Goal: Task Accomplishment & Management: Complete application form

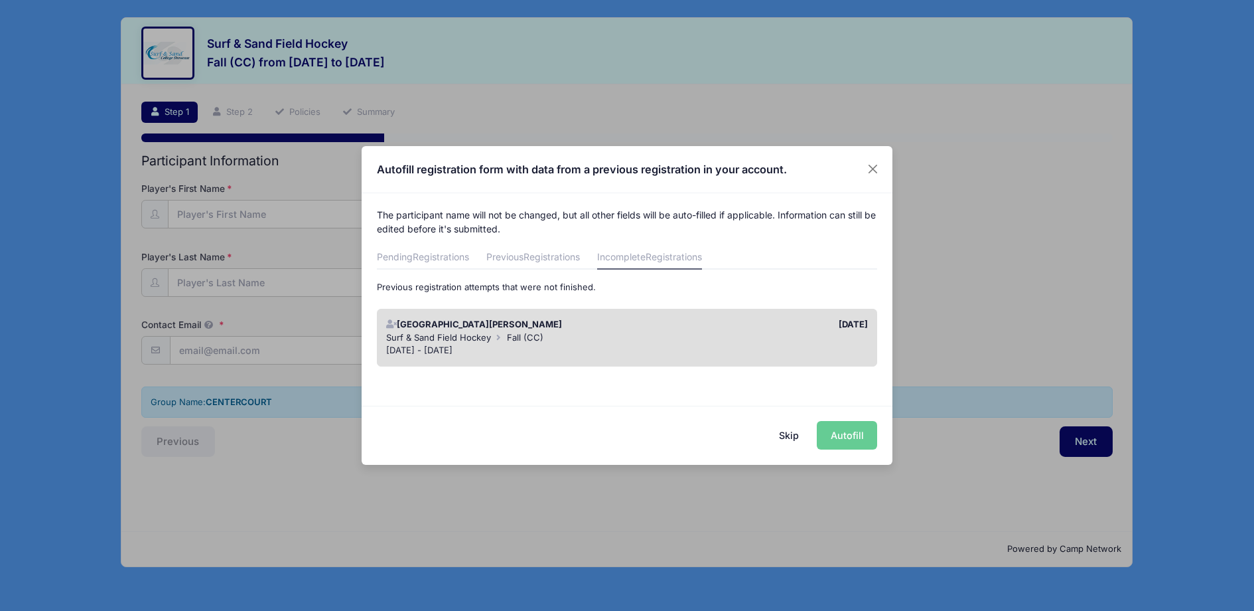
click at [787, 433] on button "Skip" at bounding box center [789, 435] width 47 height 29
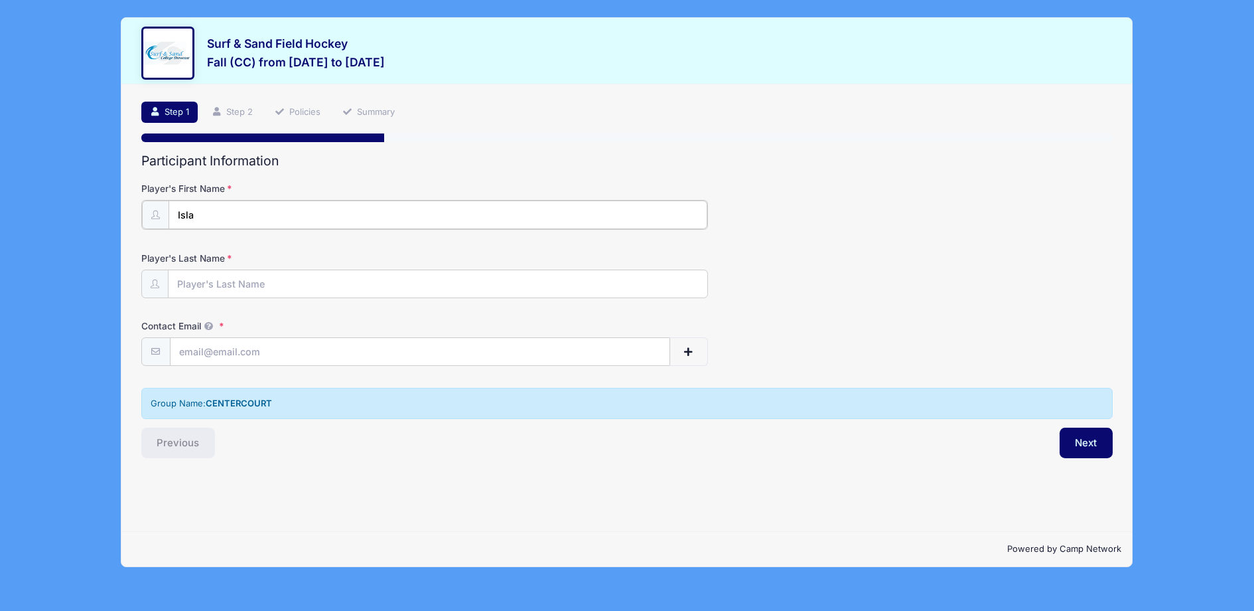
type input "Isla"
type input "[PERSON_NAME]"
type input "[EMAIL_ADDRESS][DOMAIN_NAME]"
click at [343, 504] on div "Step 1 /7 Step 1 Step 2 Policies Summary Participant Information Player's First…" at bounding box center [626, 307] width 1011 height 447
click at [1088, 439] on button "Next" at bounding box center [1087, 441] width 54 height 31
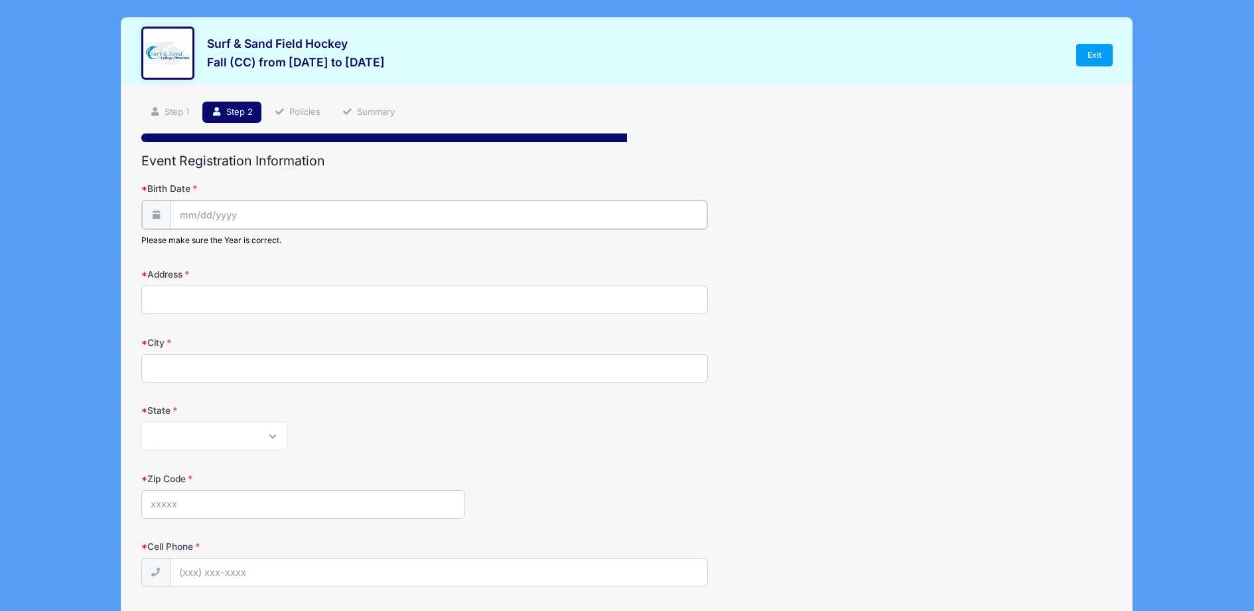
click at [180, 211] on input "Birth Date" at bounding box center [439, 214] width 537 height 29
click at [183, 212] on input "Birth Date" at bounding box center [439, 214] width 537 height 29
click at [332, 249] on icon at bounding box center [336, 249] width 9 height 9
select select "11"
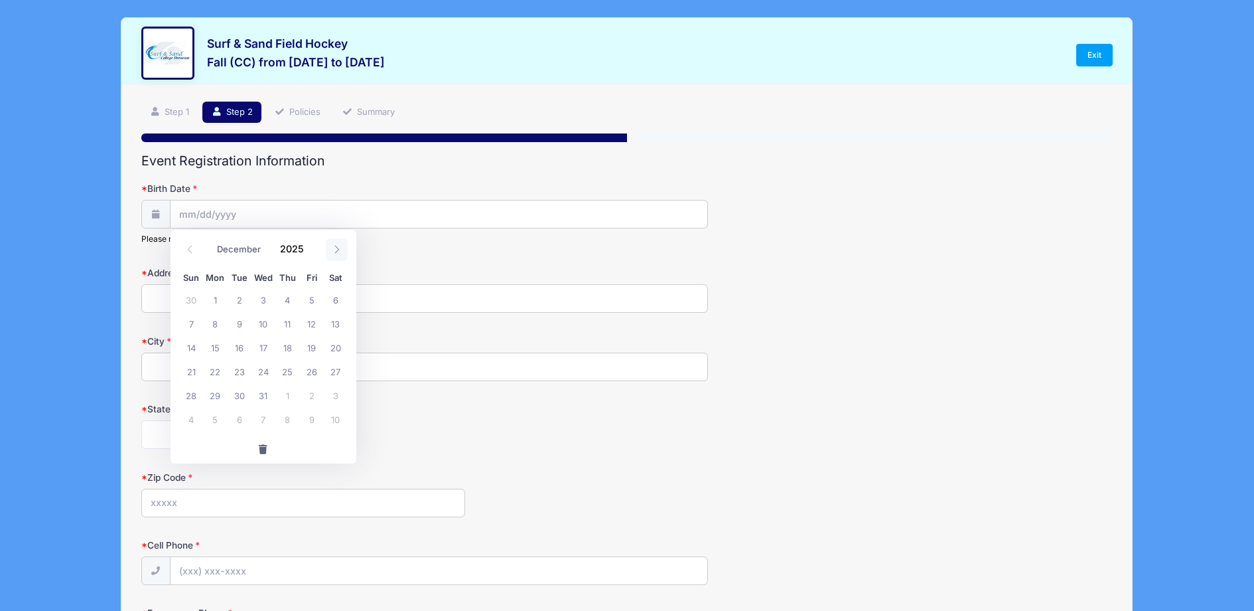
click at [332, 249] on icon at bounding box center [336, 249] width 9 height 9
type input "2026"
click at [332, 249] on icon at bounding box center [336, 249] width 9 height 9
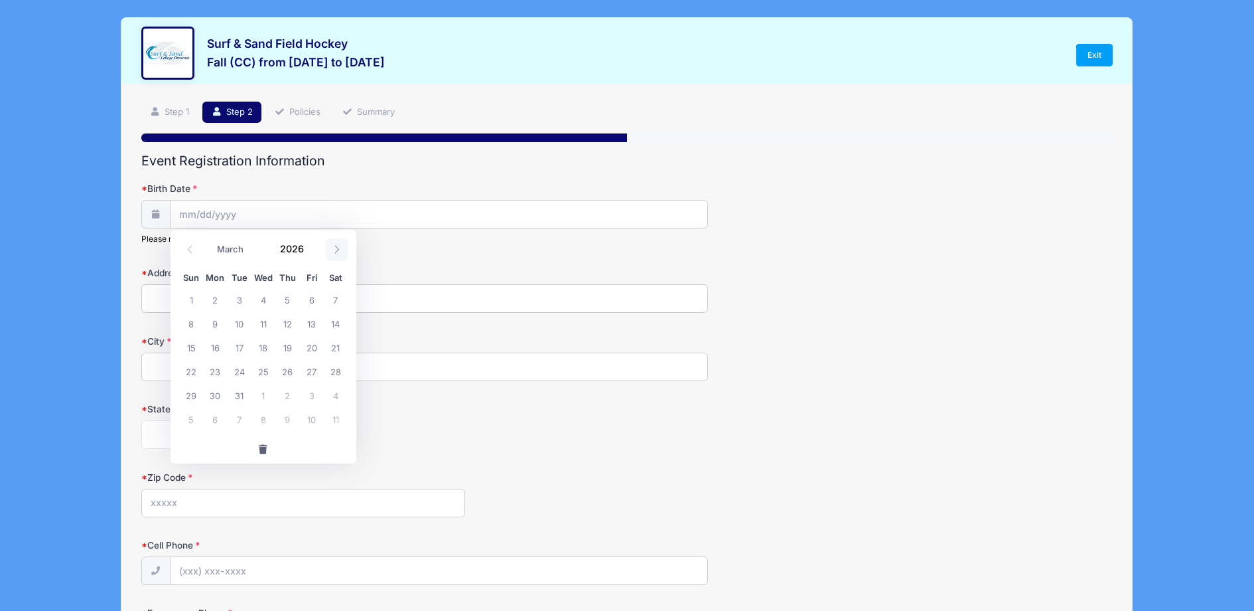
select select "3"
click at [287, 301] on span "2" at bounding box center [287, 299] width 24 height 24
type input "[DATE]"
click at [229, 213] on input "[DATE]" at bounding box center [439, 214] width 537 height 29
click at [309, 252] on span at bounding box center [311, 253] width 9 height 10
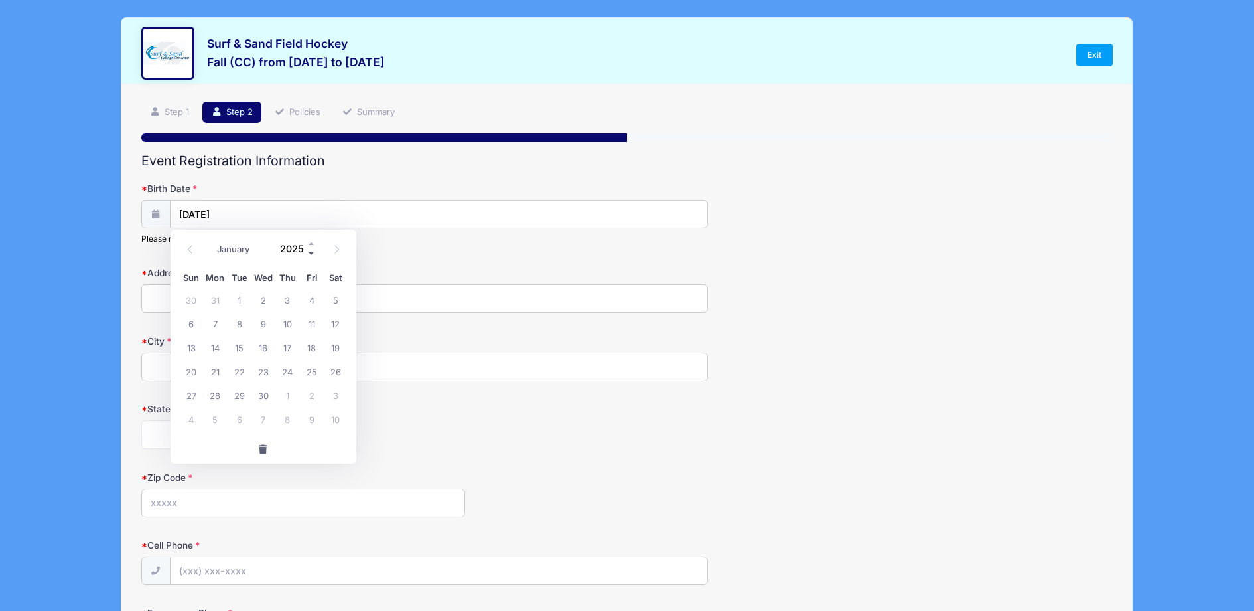
click at [309, 252] on span at bounding box center [311, 253] width 9 height 10
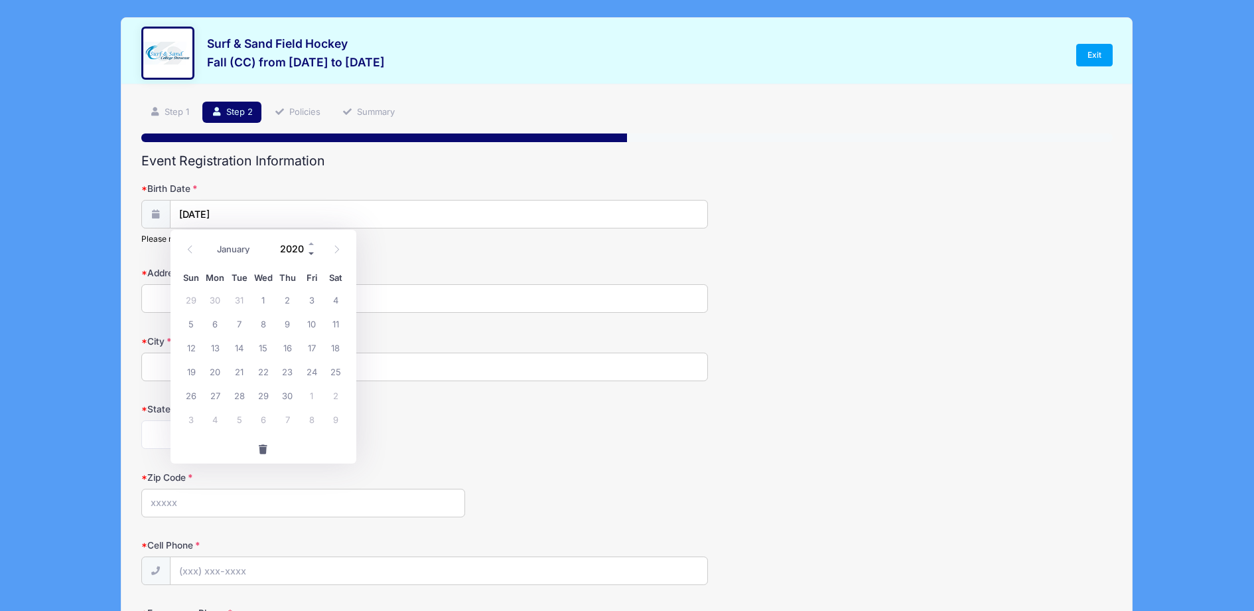
click at [309, 252] on span at bounding box center [311, 253] width 9 height 10
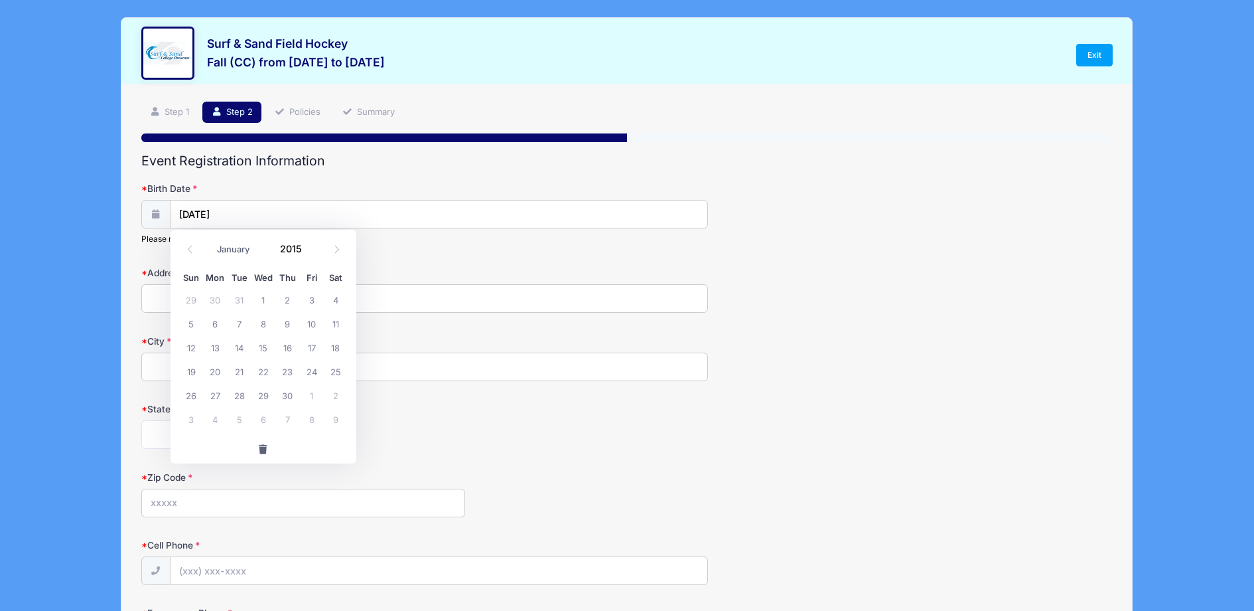
click at [318, 244] on div "January February March April May June July August September October November [D…" at bounding box center [263, 245] width 127 height 23
click at [237, 212] on input "[DATE]" at bounding box center [439, 214] width 537 height 29
click at [294, 247] on input "2026" at bounding box center [294, 248] width 43 height 20
click at [310, 252] on span at bounding box center [311, 253] width 9 height 10
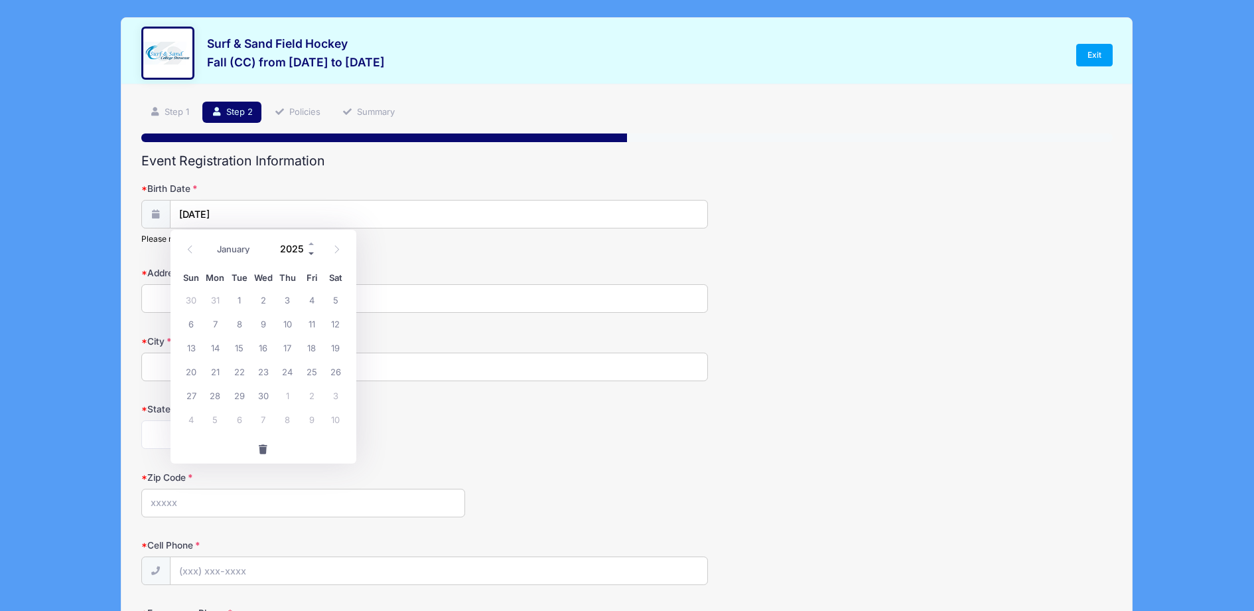
click at [310, 252] on span at bounding box center [311, 253] width 9 height 10
click at [309, 252] on span at bounding box center [311, 253] width 9 height 10
click at [310, 252] on span at bounding box center [311, 253] width 9 height 10
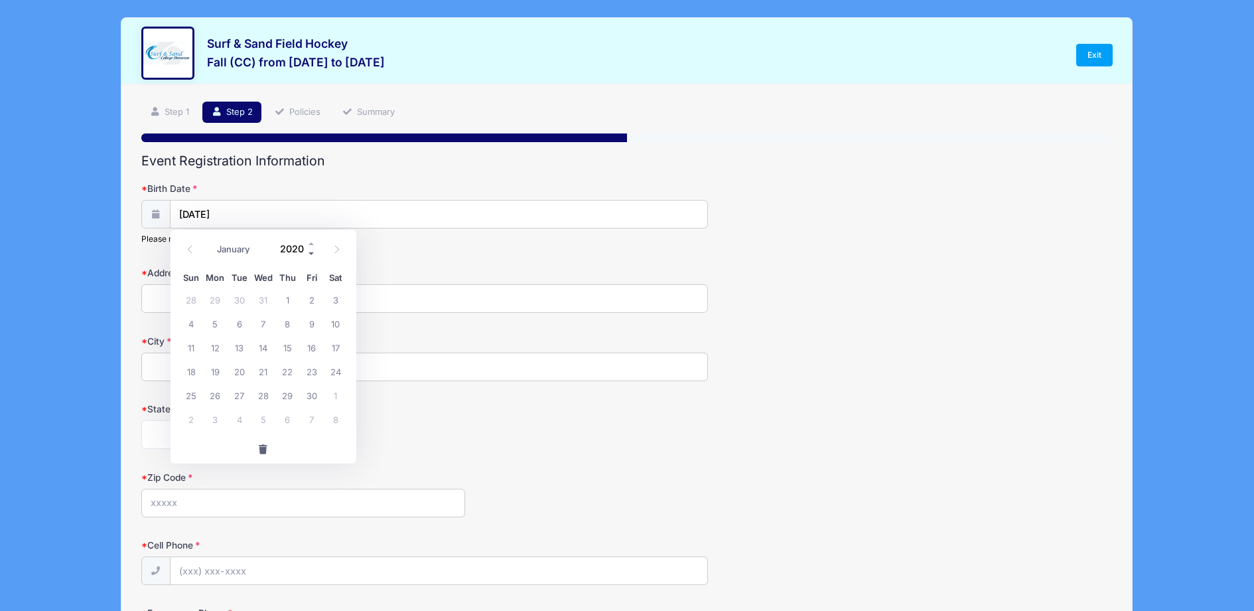
click at [310, 252] on span at bounding box center [311, 253] width 9 height 10
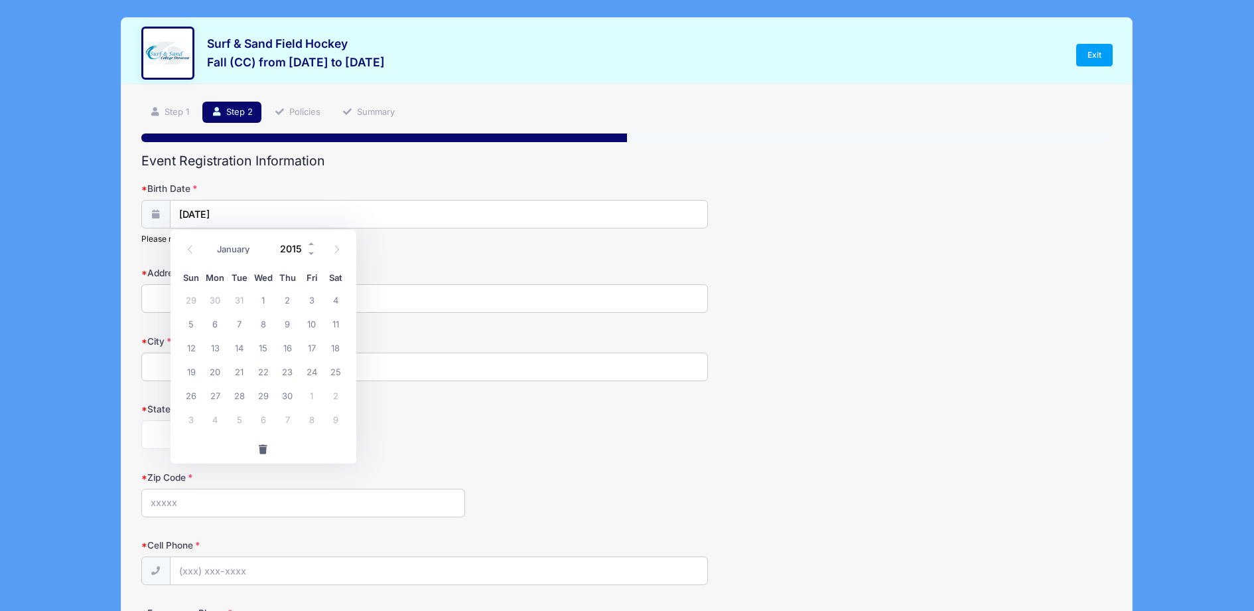
click at [293, 247] on input "2015" at bounding box center [294, 248] width 43 height 20
click at [324, 208] on input "[DATE]" at bounding box center [439, 214] width 537 height 29
click at [227, 213] on input "[DATE]" at bounding box center [439, 214] width 537 height 29
click at [238, 211] on input "[DATE]" at bounding box center [439, 214] width 537 height 29
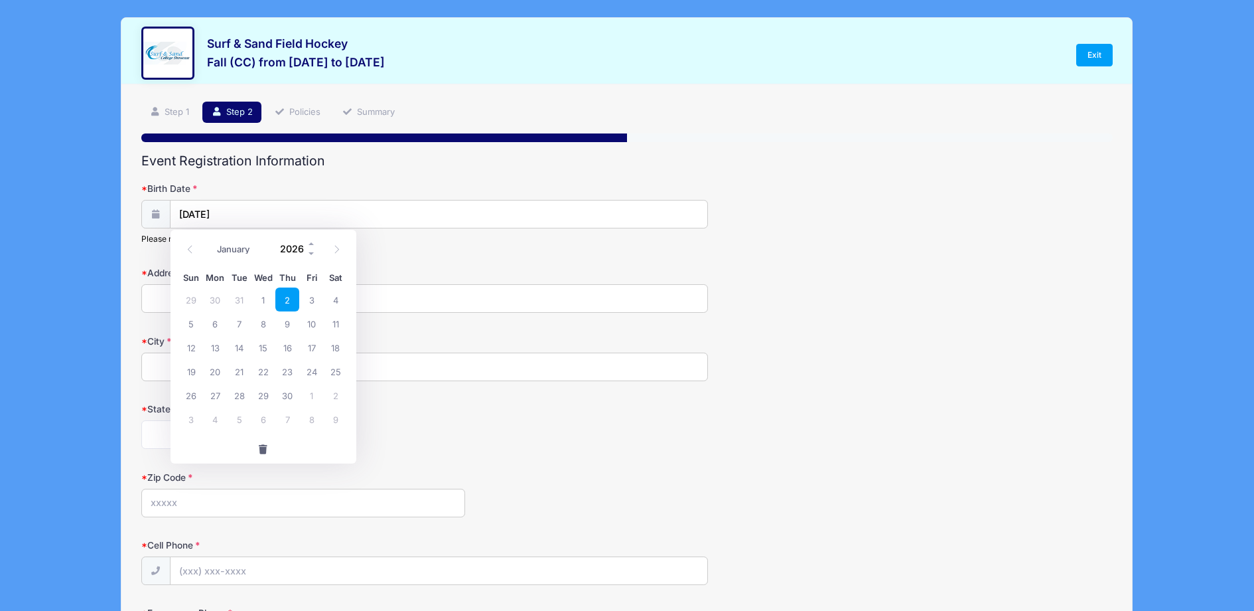
click at [299, 248] on input "2026" at bounding box center [294, 248] width 43 height 20
click at [312, 252] on span at bounding box center [311, 253] width 9 height 10
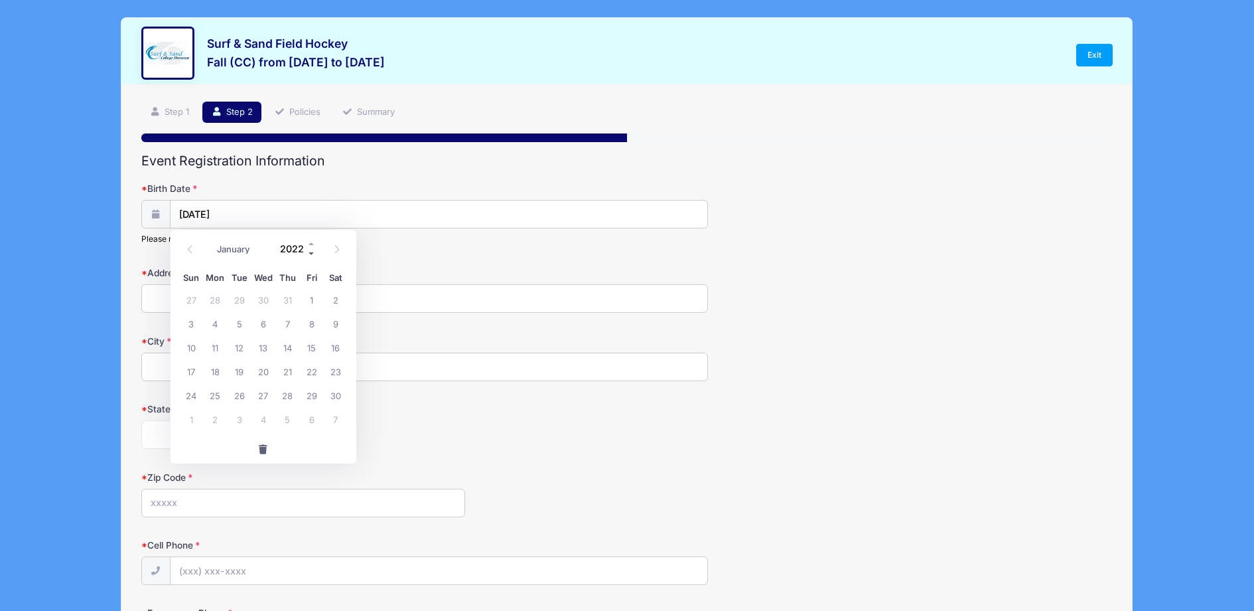
click at [312, 252] on span at bounding box center [311, 253] width 9 height 10
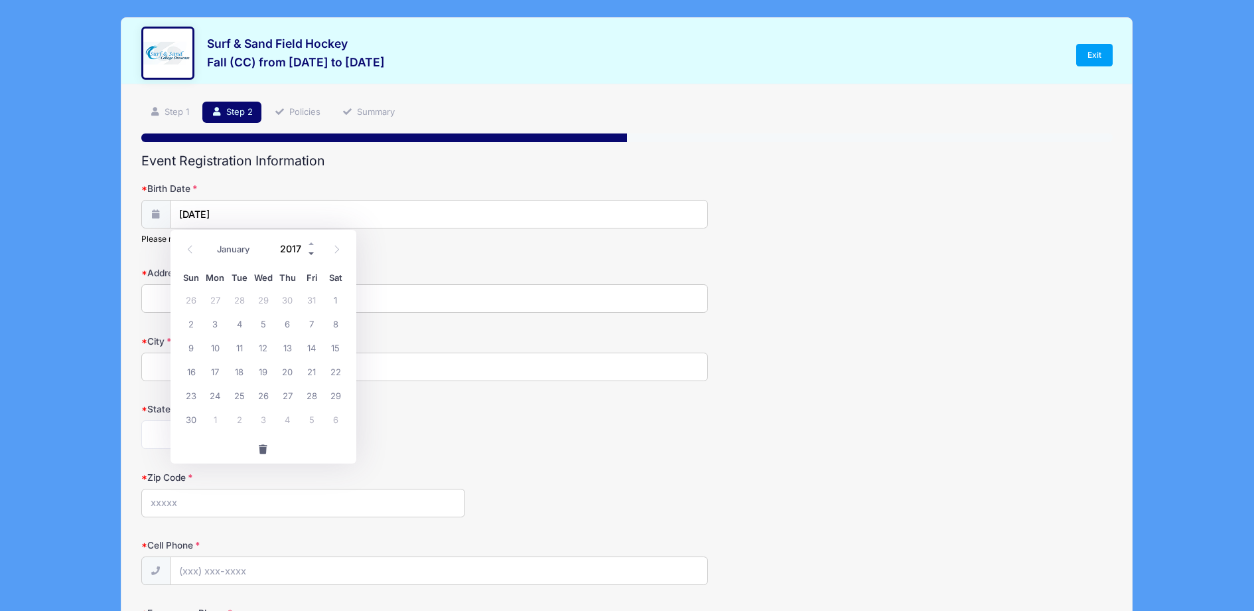
click at [312, 252] on span at bounding box center [311, 253] width 9 height 10
type input "2015"
click at [339, 249] on icon at bounding box center [336, 249] width 9 height 9
click at [459, 421] on div "[US_STATE] [US_STATE] [US_STATE] [US_STATE] [US_STATE] Armed Forces Africa Arme…" at bounding box center [424, 434] width 567 height 29
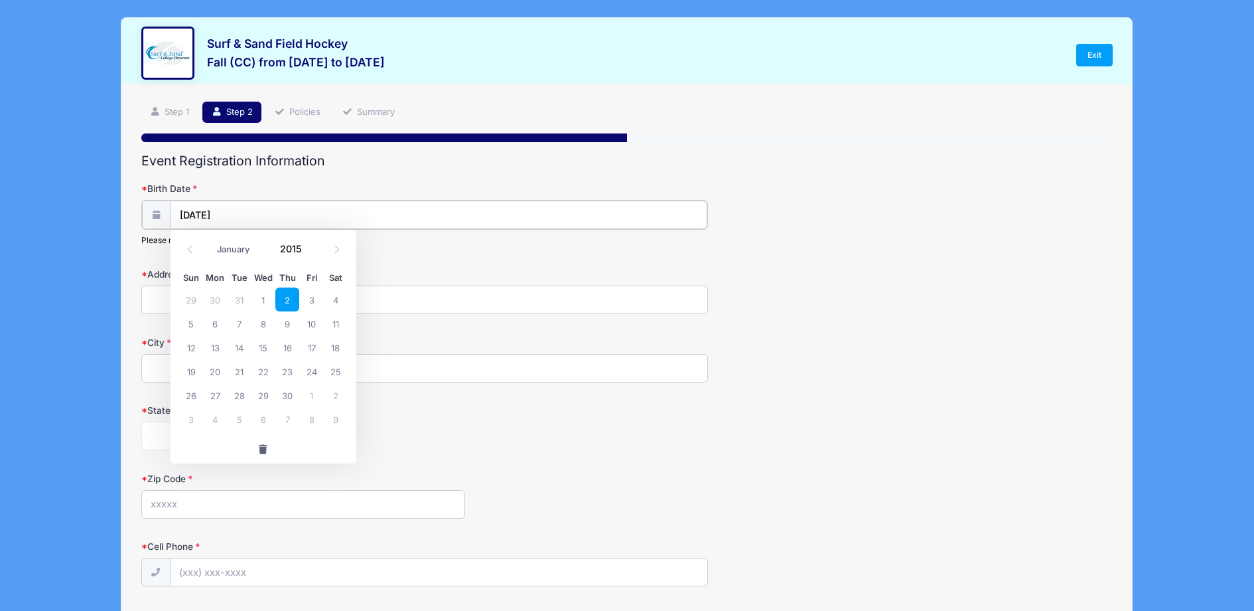
select select "3"
type input "2026"
drag, startPoint x: 231, startPoint y: 208, endPoint x: 246, endPoint y: 214, distance: 16.6
click at [231, 208] on input "[DATE]" at bounding box center [439, 214] width 537 height 29
click at [234, 210] on input "[DATE]" at bounding box center [439, 214] width 537 height 29
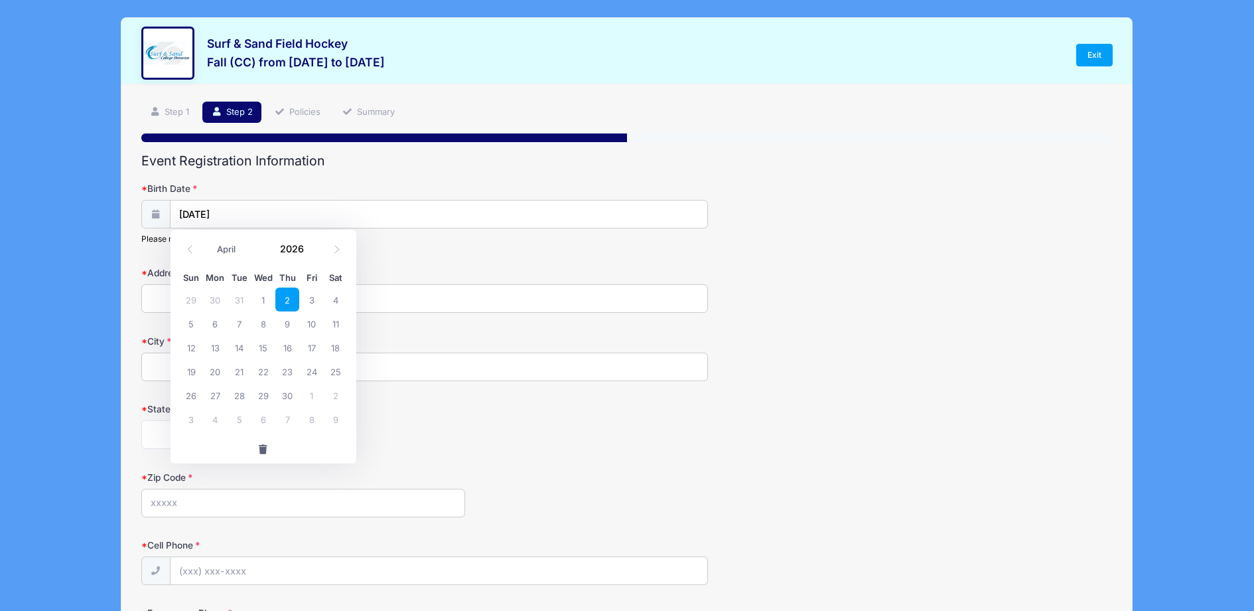
drag, startPoint x: 260, startPoint y: 448, endPoint x: 307, endPoint y: 367, distance: 93.3
click at [260, 448] on span "button" at bounding box center [263, 449] width 12 height 9
type input "2025"
select select "9"
click at [186, 212] on input "Birth Date" at bounding box center [439, 214] width 537 height 29
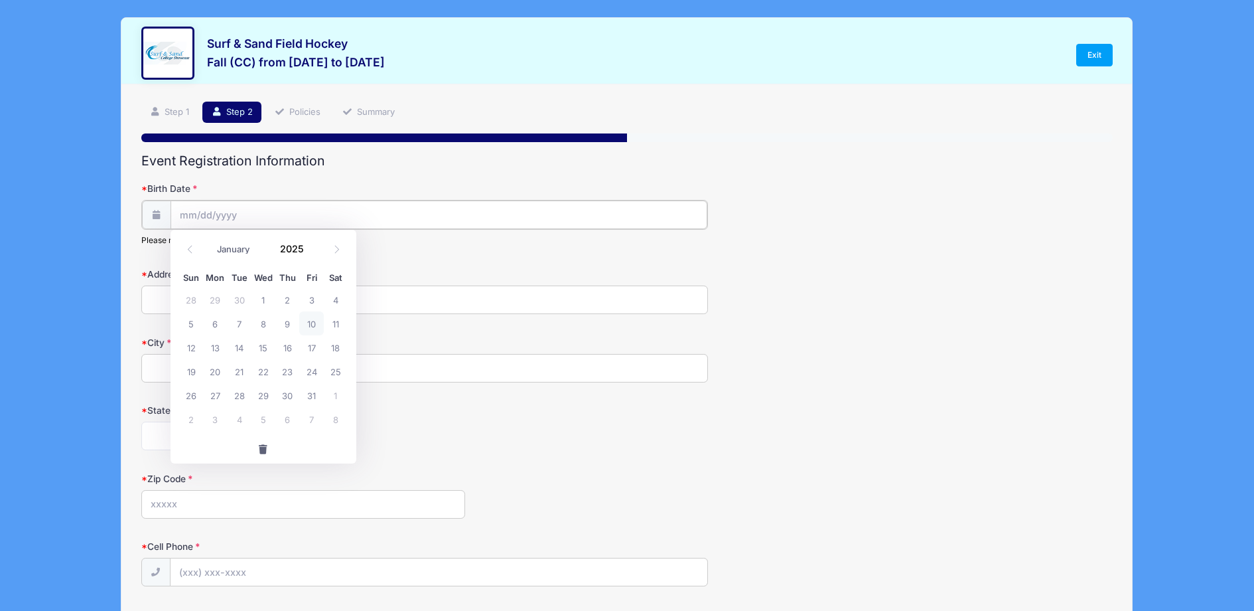
click at [192, 218] on input "Birth Date" at bounding box center [439, 214] width 537 height 29
click at [191, 211] on input "Birth Date" at bounding box center [439, 214] width 537 height 29
click at [311, 252] on span at bounding box center [311, 253] width 9 height 10
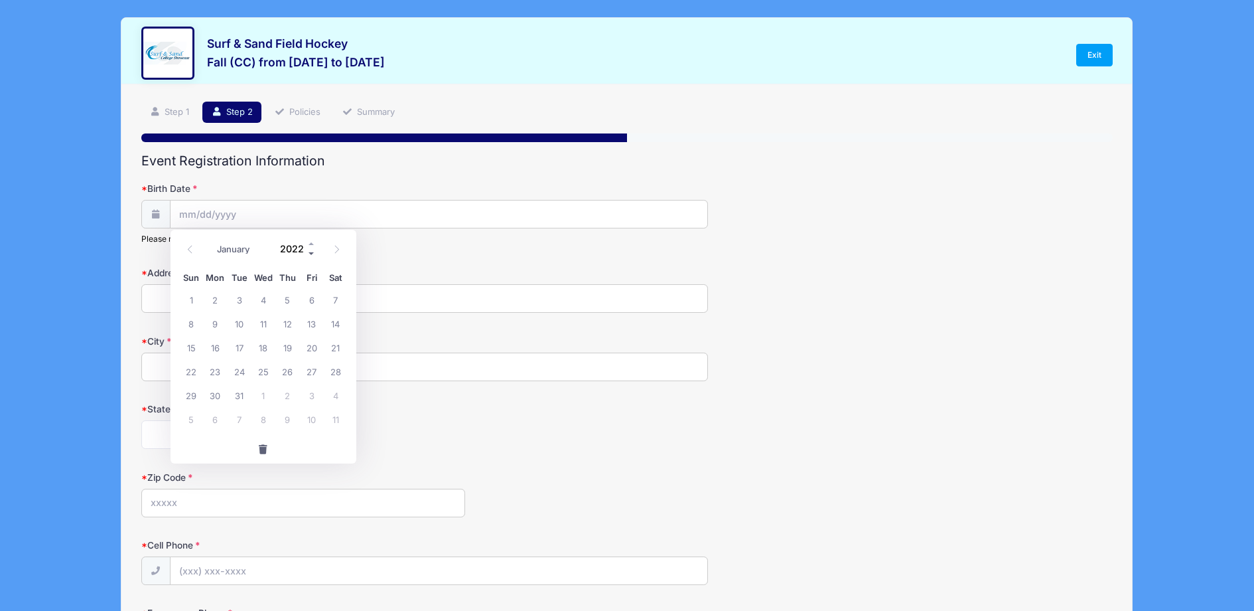
click at [311, 252] on span at bounding box center [311, 253] width 9 height 10
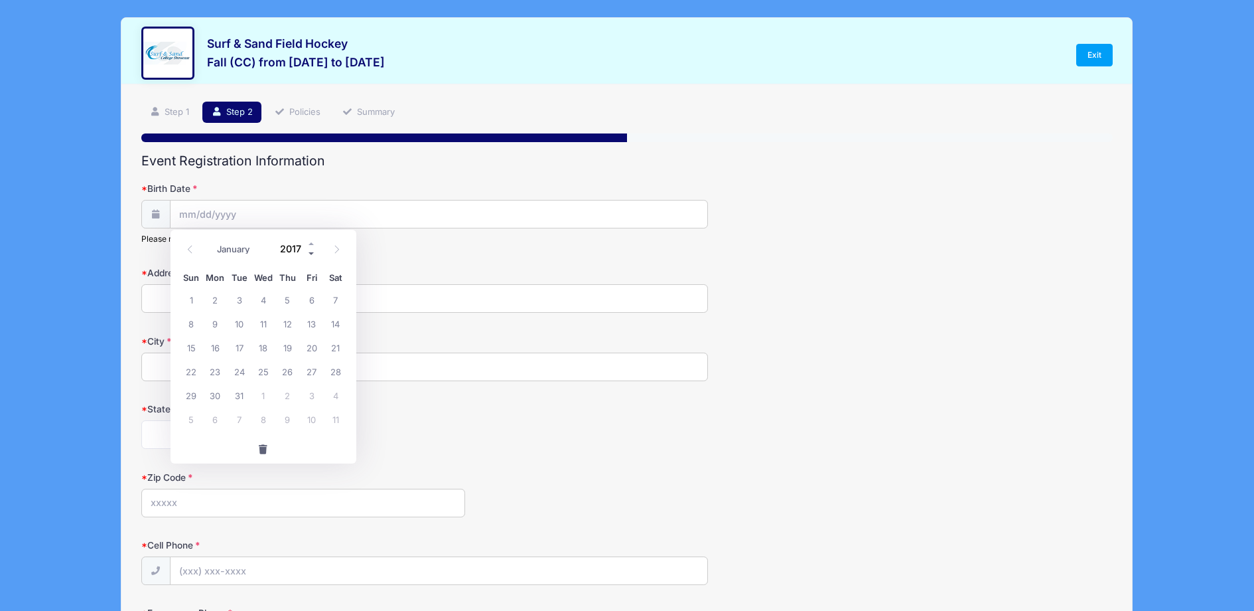
click at [311, 252] on span at bounding box center [311, 253] width 9 height 10
type input "2015"
click at [338, 248] on icon at bounding box center [336, 249] width 9 height 9
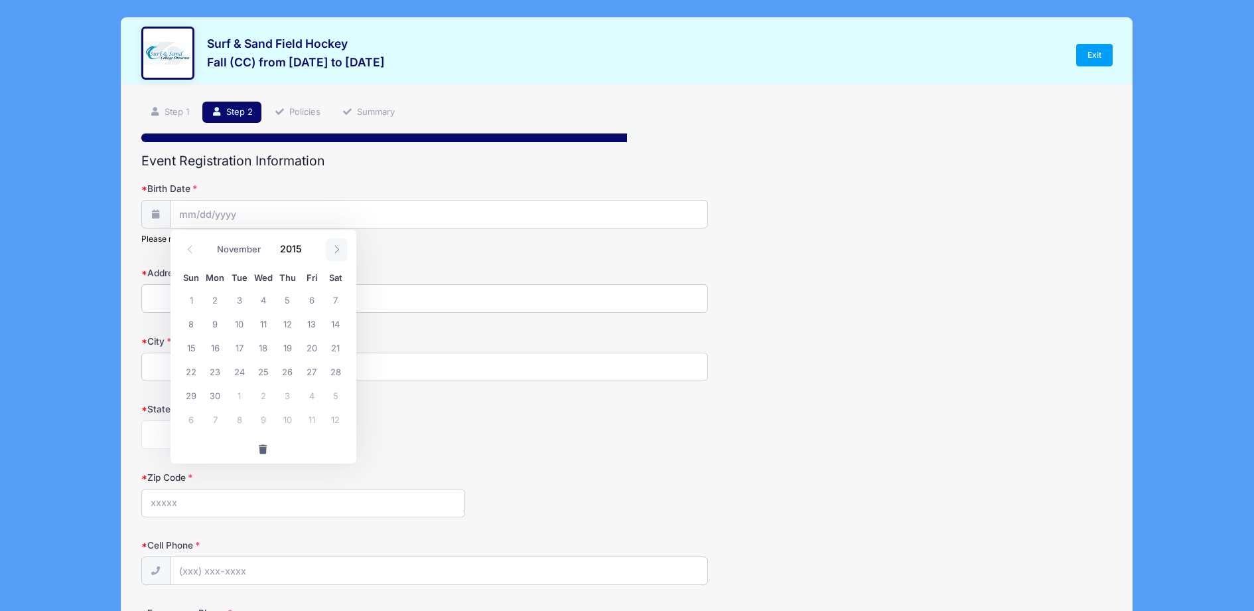
select select "11"
click at [338, 248] on icon at bounding box center [336, 249] width 9 height 9
type input "2016"
click at [338, 248] on icon at bounding box center [336, 249] width 9 height 9
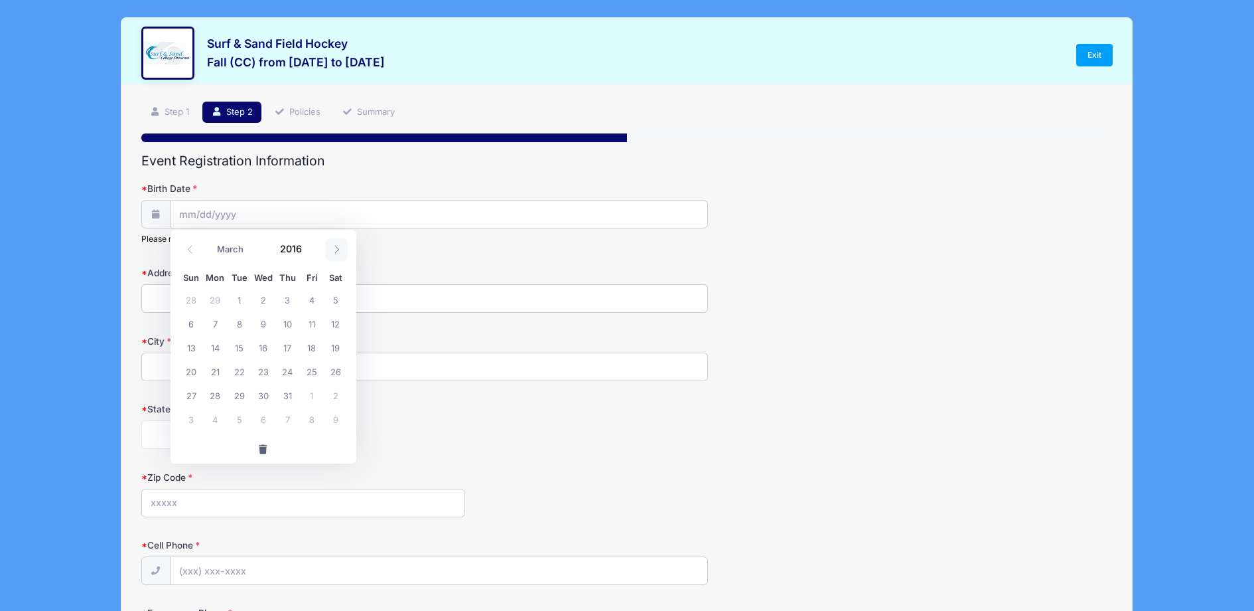
click at [338, 248] on icon at bounding box center [336, 249] width 9 height 9
click at [190, 252] on icon at bounding box center [190, 249] width 5 height 8
click at [190, 252] on icon at bounding box center [190, 249] width 9 height 9
select select "0"
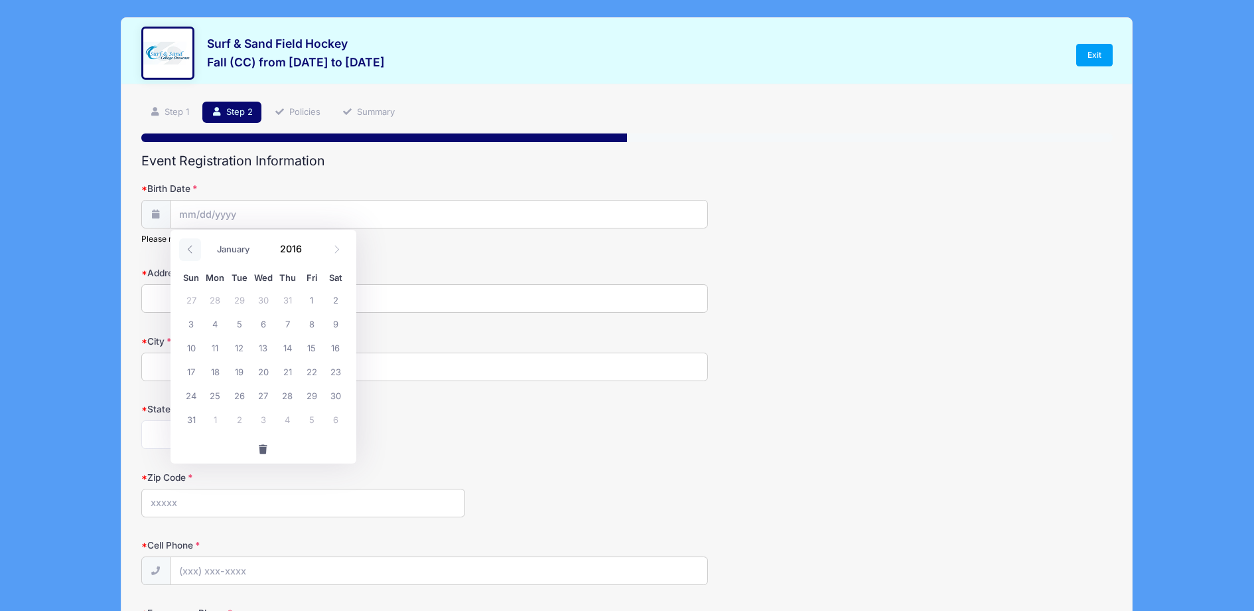
click at [190, 252] on icon at bounding box center [190, 249] width 9 height 9
type input "2015"
click at [190, 252] on icon at bounding box center [190, 249] width 9 height 9
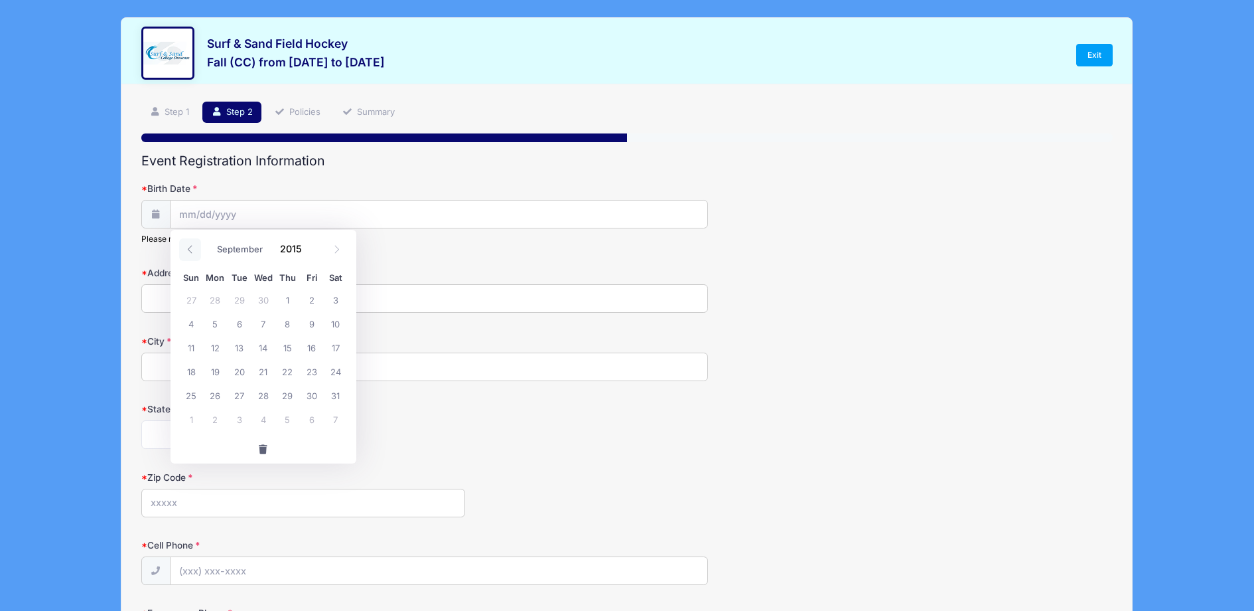
click at [190, 252] on icon at bounding box center [190, 249] width 9 height 9
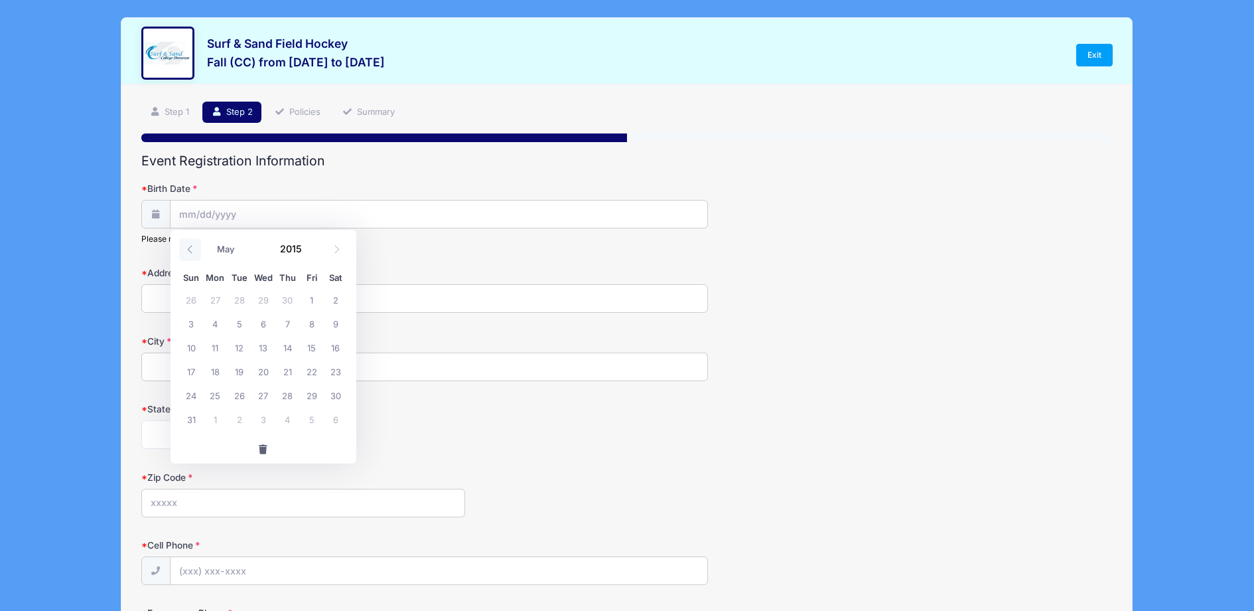
select select "3"
click at [289, 300] on span "2" at bounding box center [287, 299] width 24 height 24
type input "[DATE]"
type input "[STREET_ADDRESS]"
type input "[GEOGRAPHIC_DATA]"
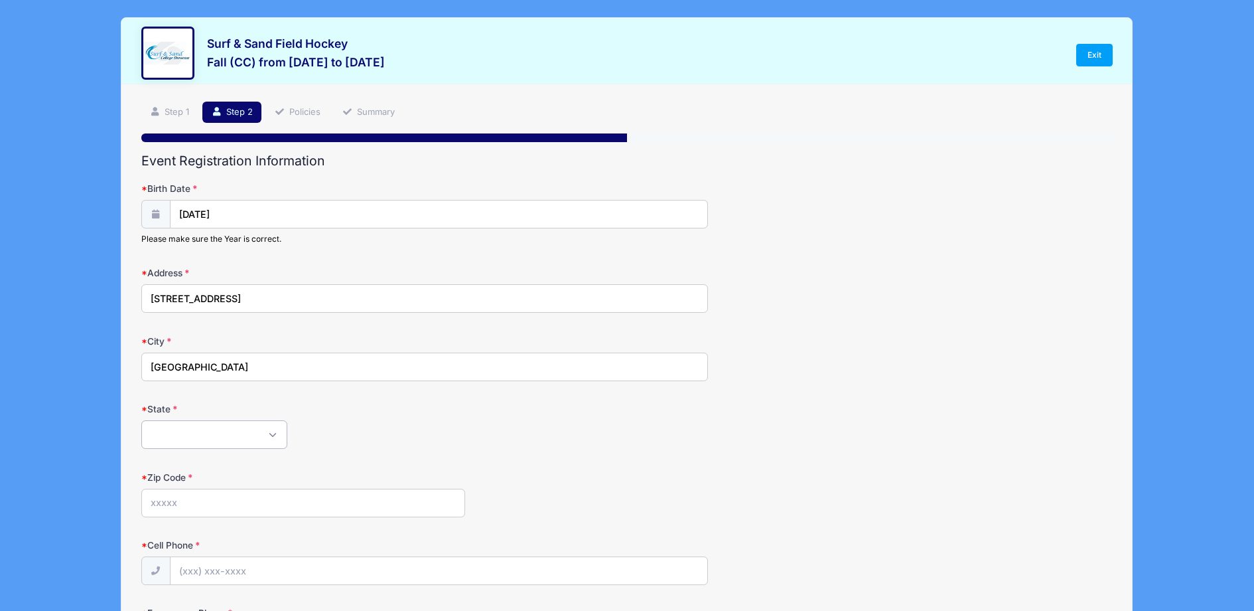
select select "NJ"
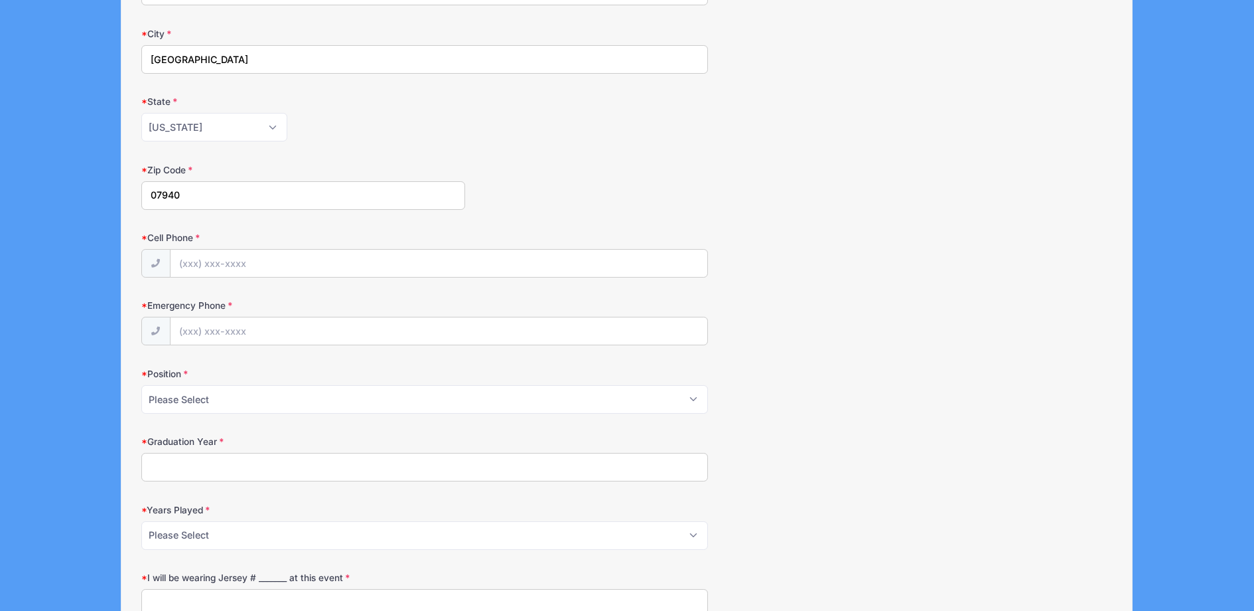
scroll to position [308, 0]
type input "07940"
type input "[PHONE_NUMBER]"
select select "Forward"
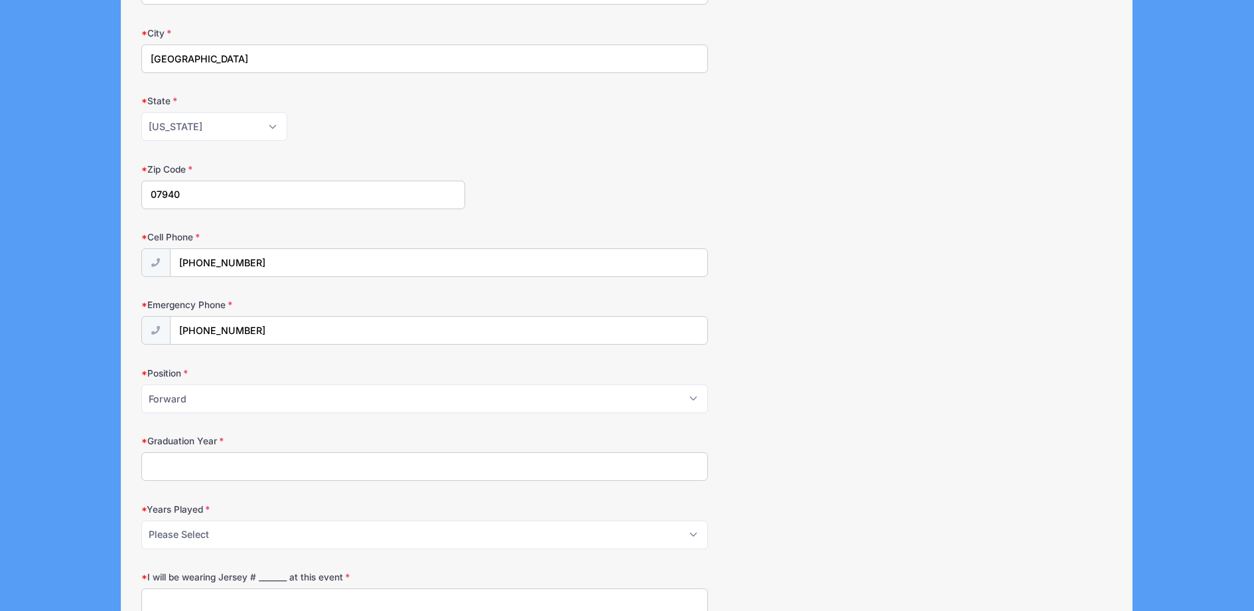
click at [177, 460] on input "Graduation Year" at bounding box center [424, 466] width 567 height 29
type input "2033"
select select "2"
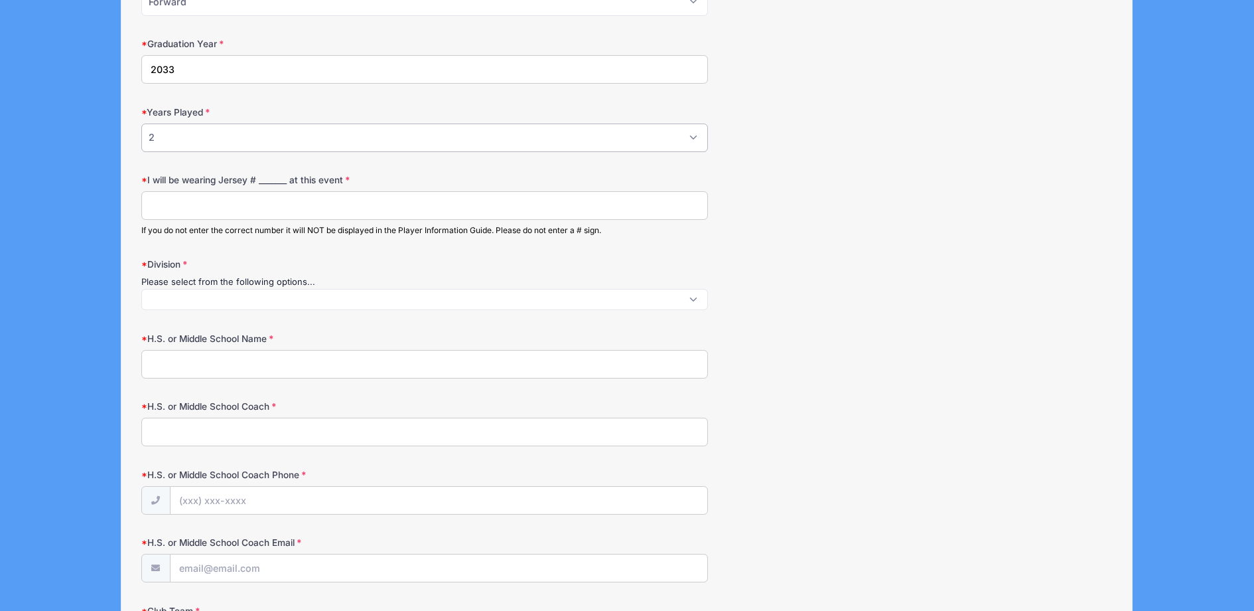
scroll to position [650, 0]
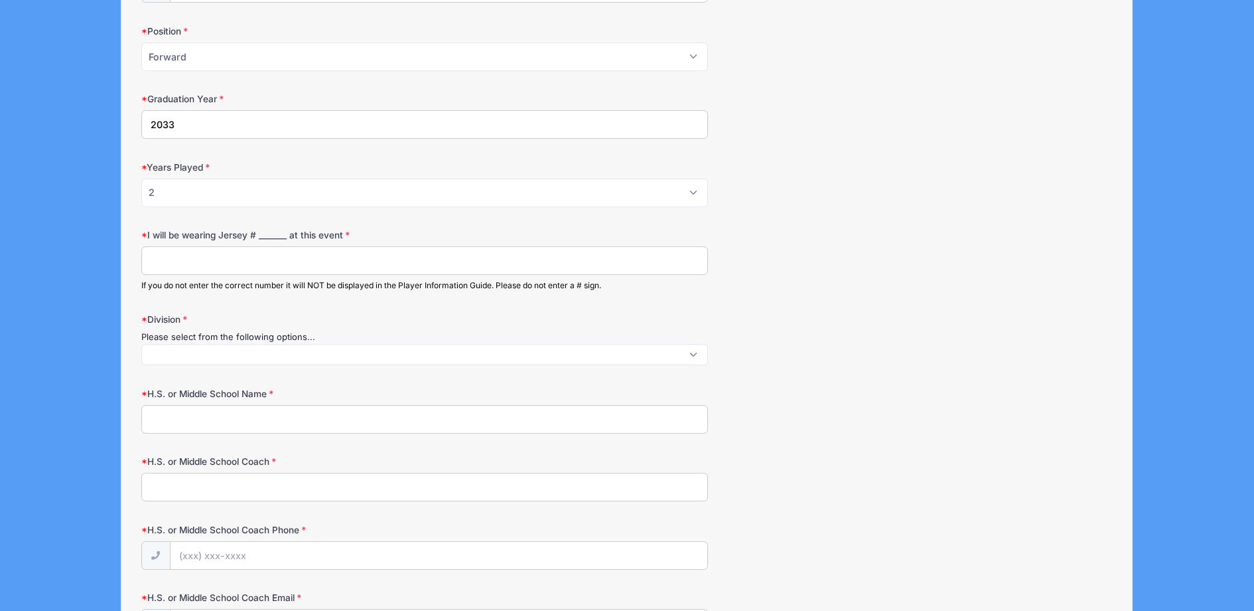
click at [150, 257] on input "I will be wearing Jersey # _______ at this event" at bounding box center [424, 260] width 567 height 29
type input "41"
click at [175, 345] on span at bounding box center [424, 354] width 567 height 21
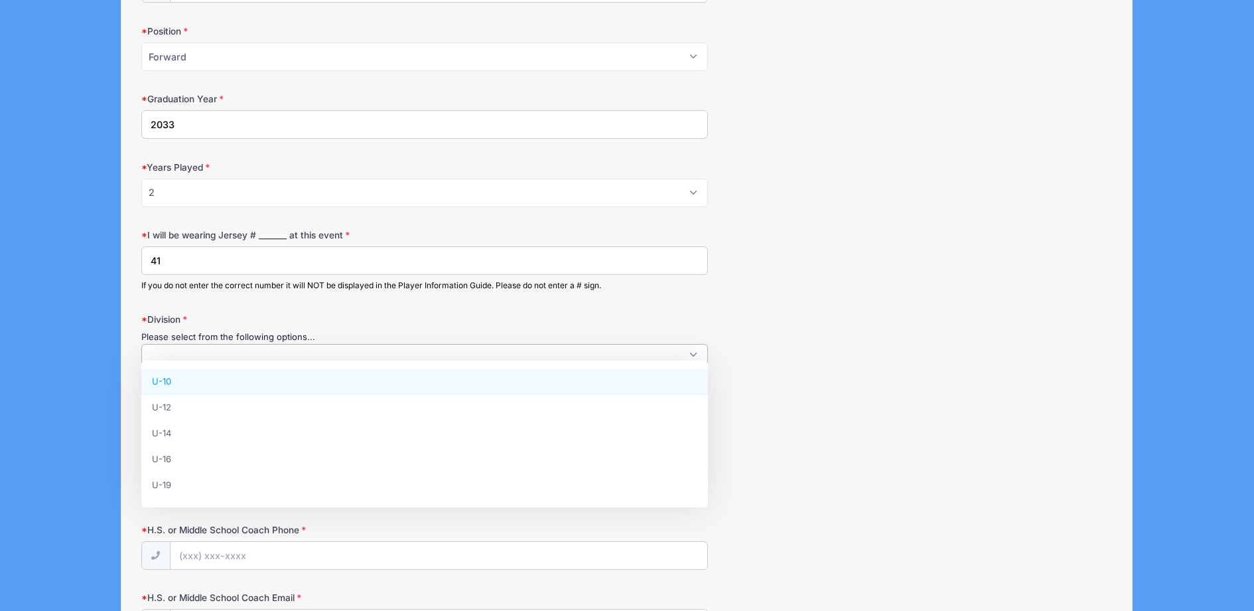
scroll to position [1, 0]
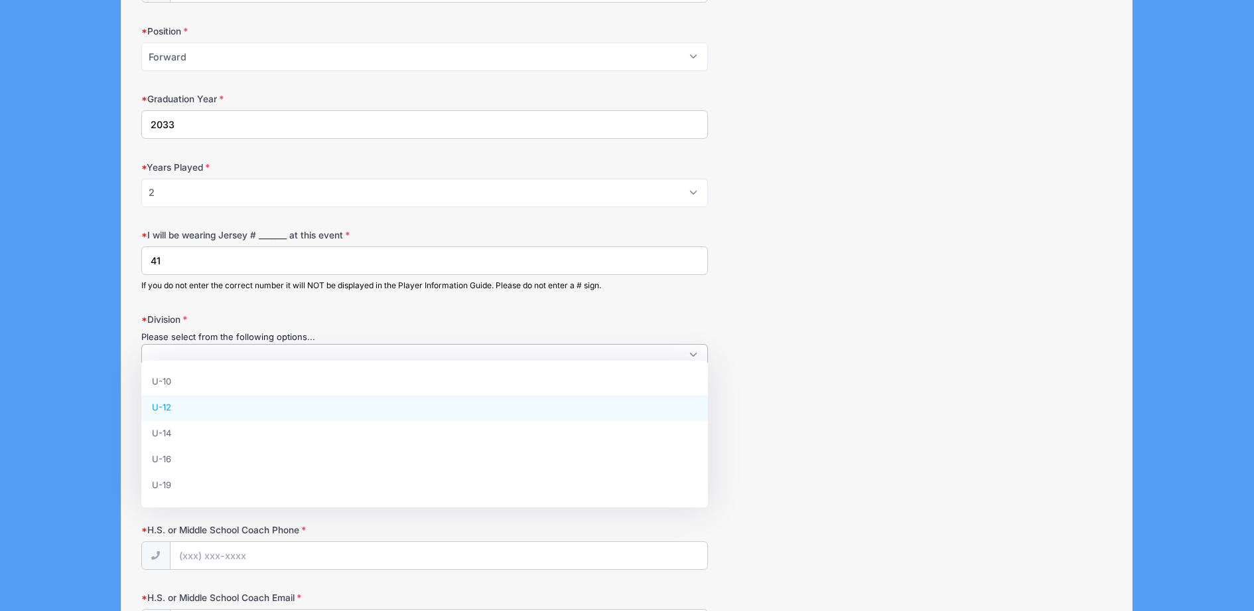
select select "U-12"
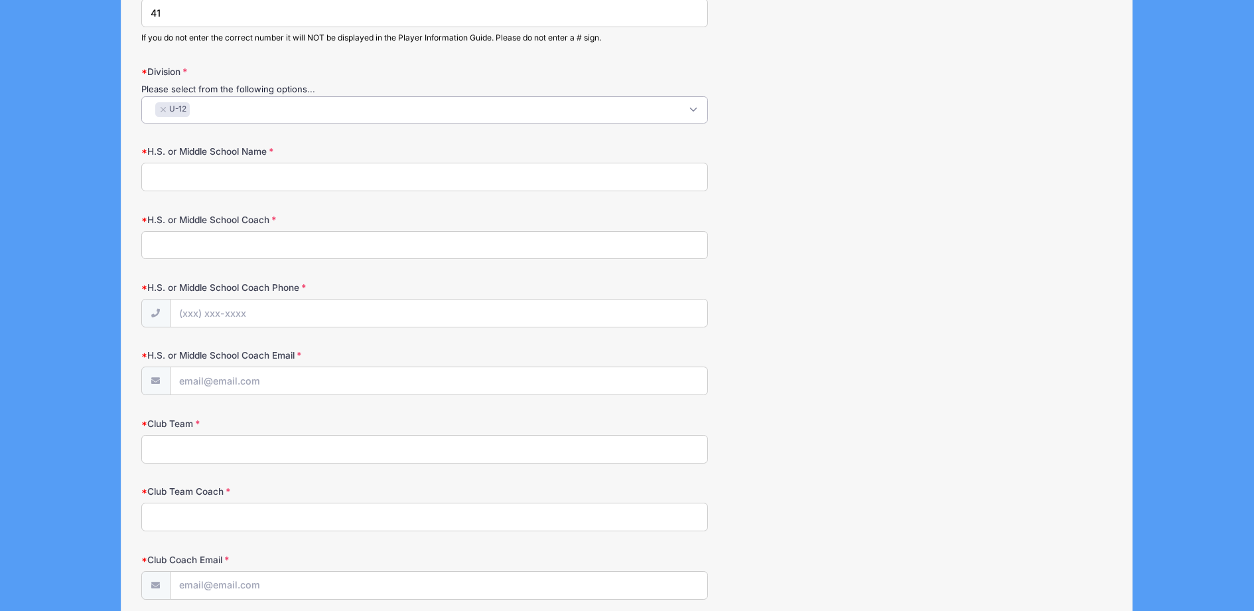
scroll to position [895, 0]
type input "n/a"
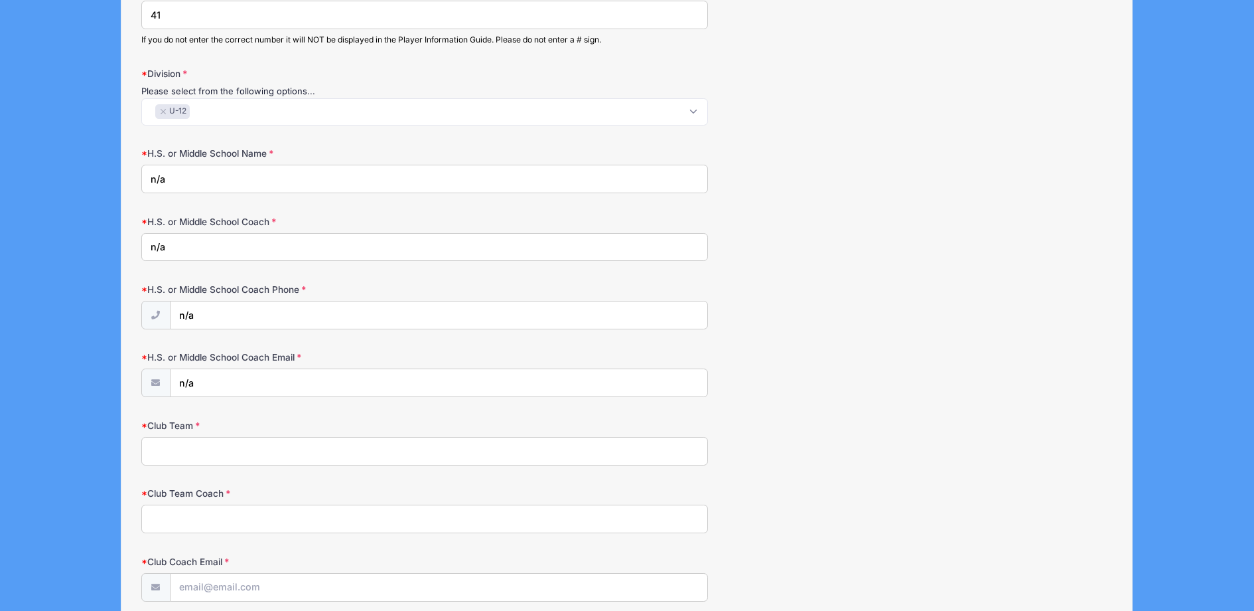
click at [153, 444] on input "Club Team" at bounding box center [424, 451] width 567 height 29
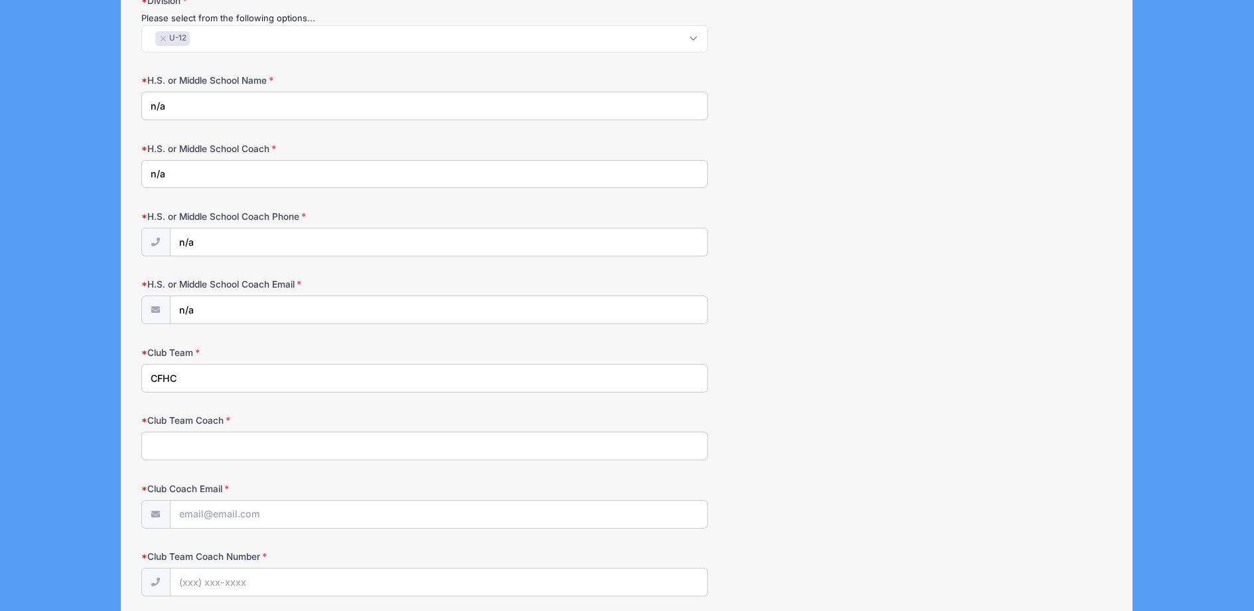
scroll to position [968, 0]
type input "CFHC"
paste input "[EMAIL_ADDRESS][DOMAIN_NAME]"
type input "[EMAIL_ADDRESS][DOMAIN_NAME]"
click at [154, 437] on input "Club Team Coach" at bounding box center [424, 445] width 567 height 29
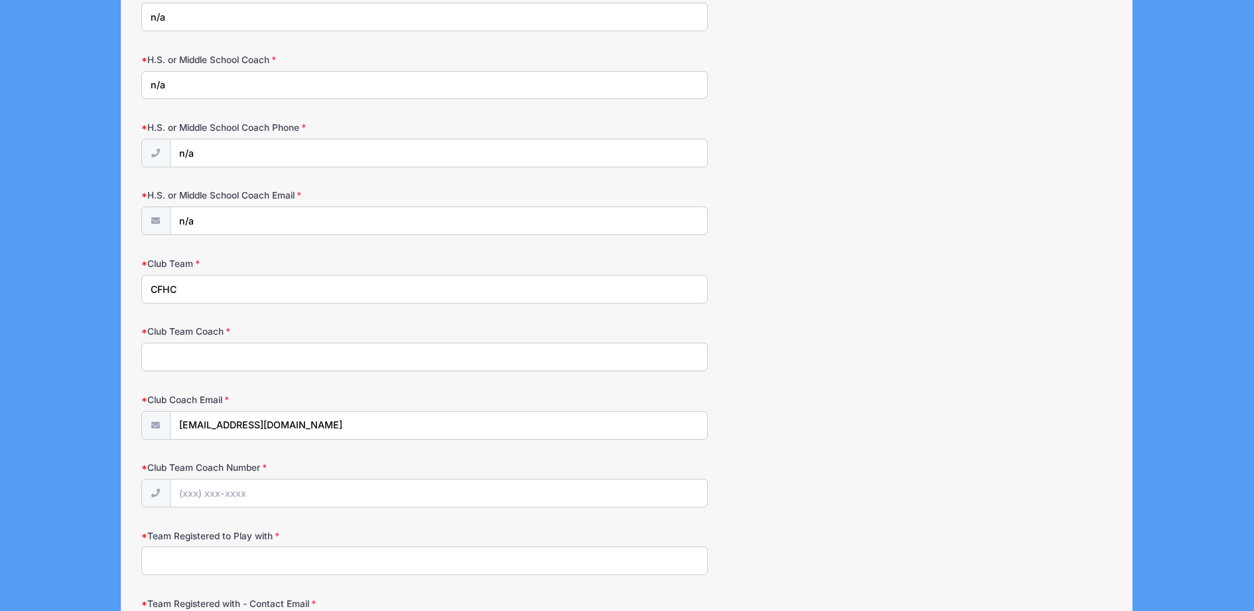
scroll to position [1064, 0]
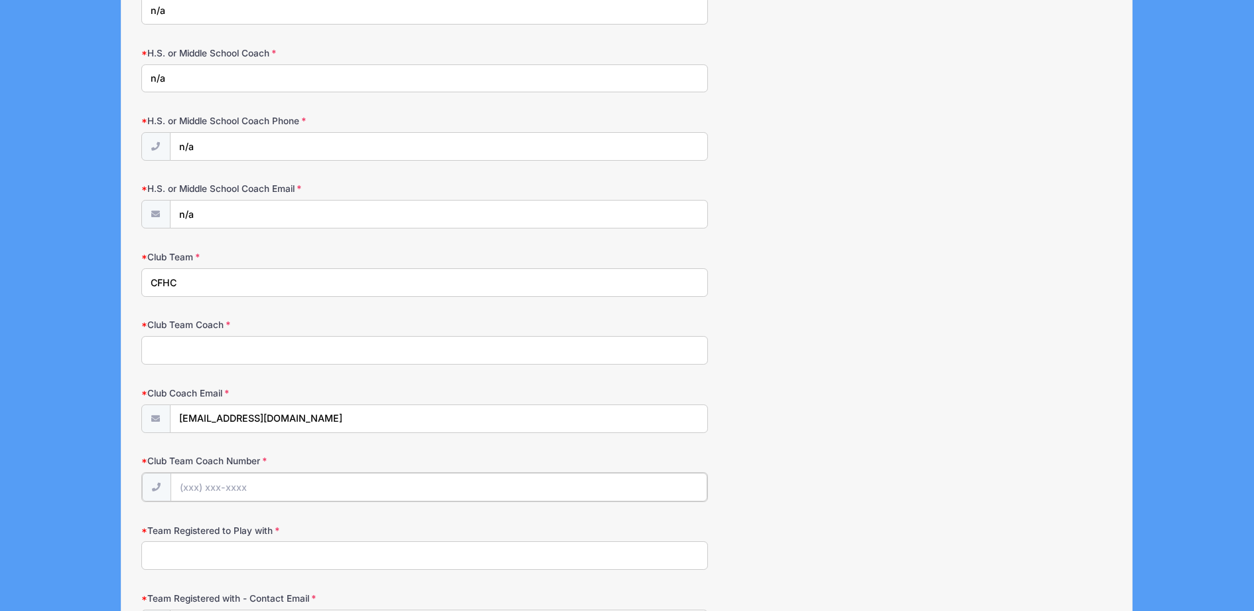
paste input "(186) 243-5303"
click at [187, 478] on input "[PHONE_NUMBER]" at bounding box center [439, 486] width 537 height 29
type input "[PHONE_NUMBER]"
click at [163, 341] on input "Club Team Coach" at bounding box center [424, 350] width 567 height 29
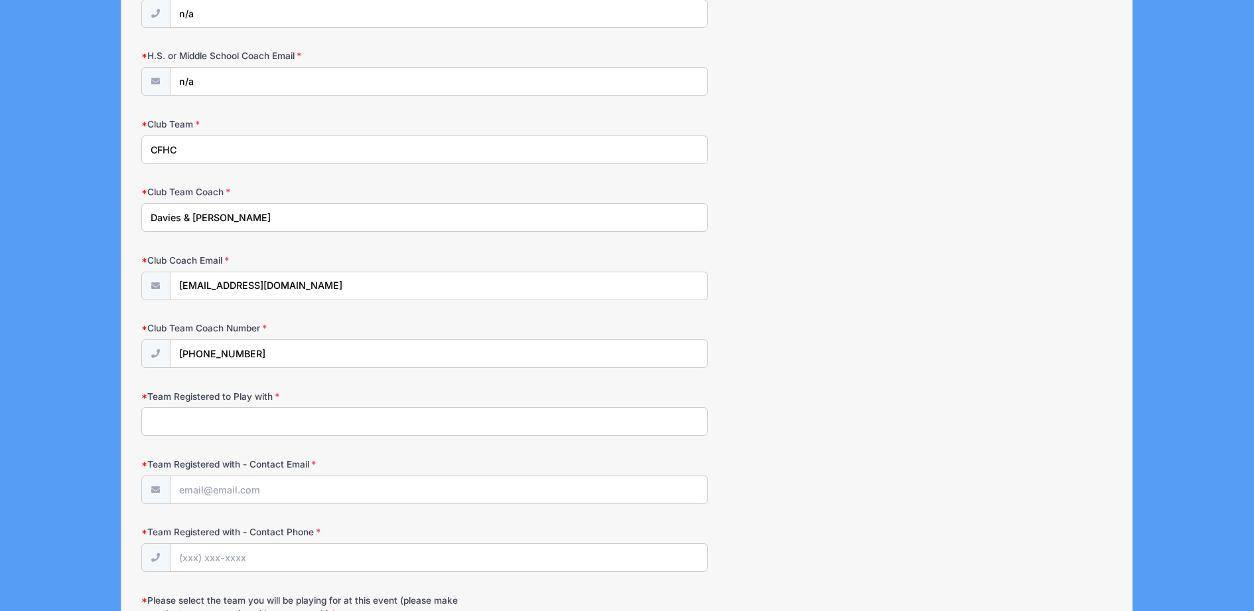
scroll to position [1206, 0]
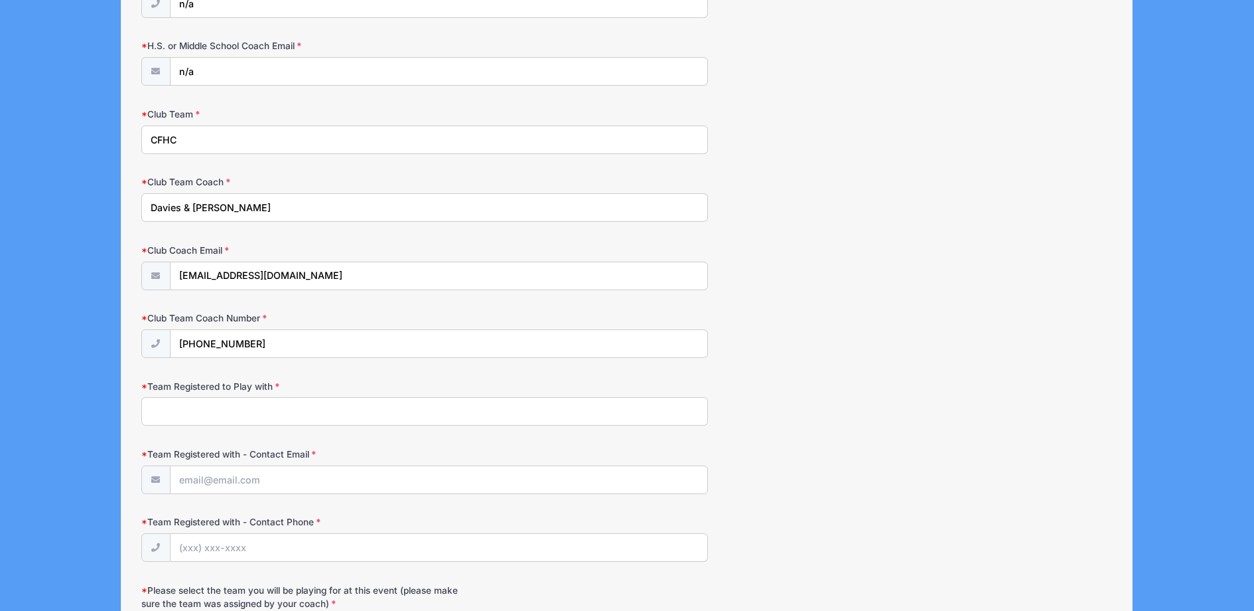
type input "Davies & [PERSON_NAME]"
click at [165, 405] on input "Team Registered to Play with" at bounding box center [424, 411] width 567 height 29
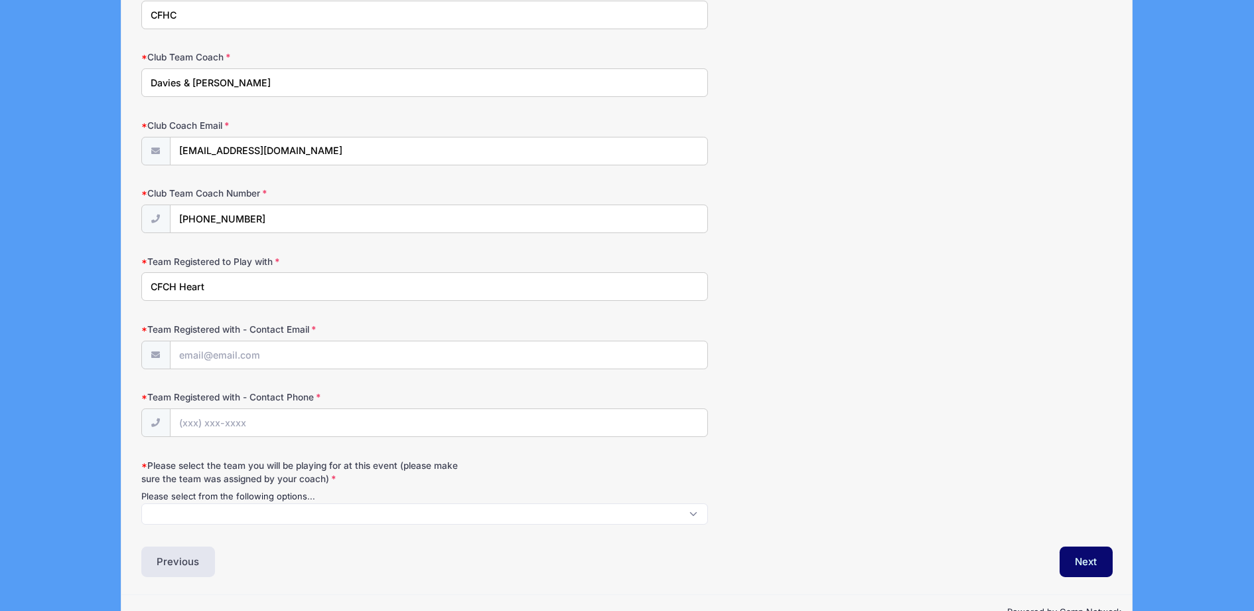
scroll to position [1332, 0]
type input "CFCH Heart"
click at [247, 502] on span at bounding box center [424, 512] width 567 height 21
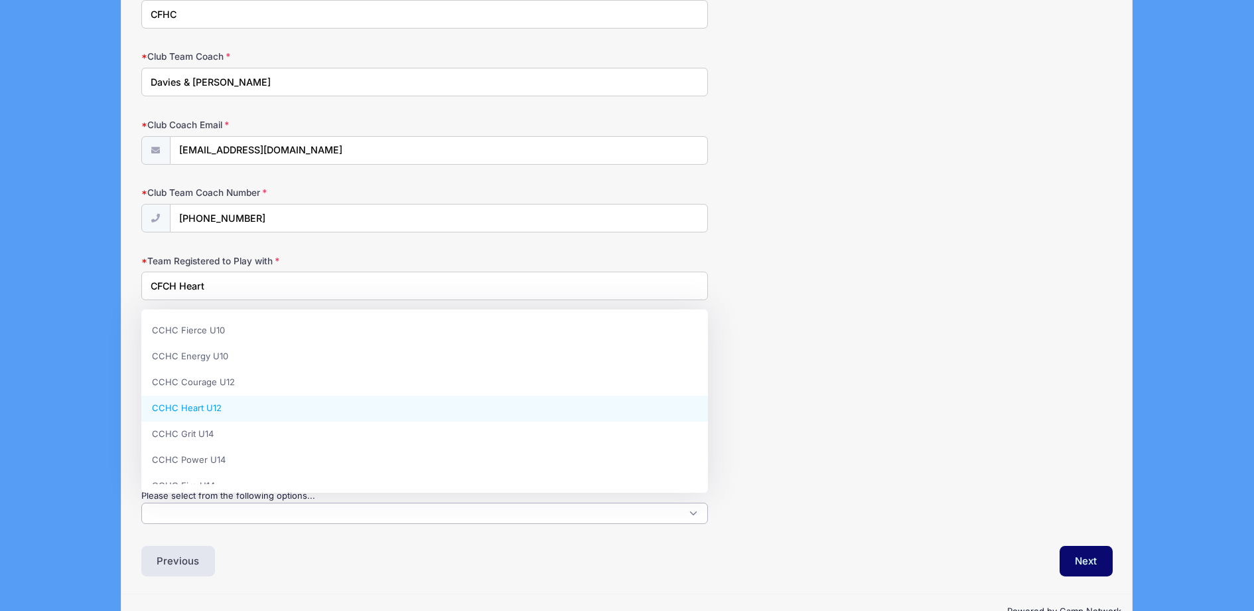
select select "CCHC Heart U12"
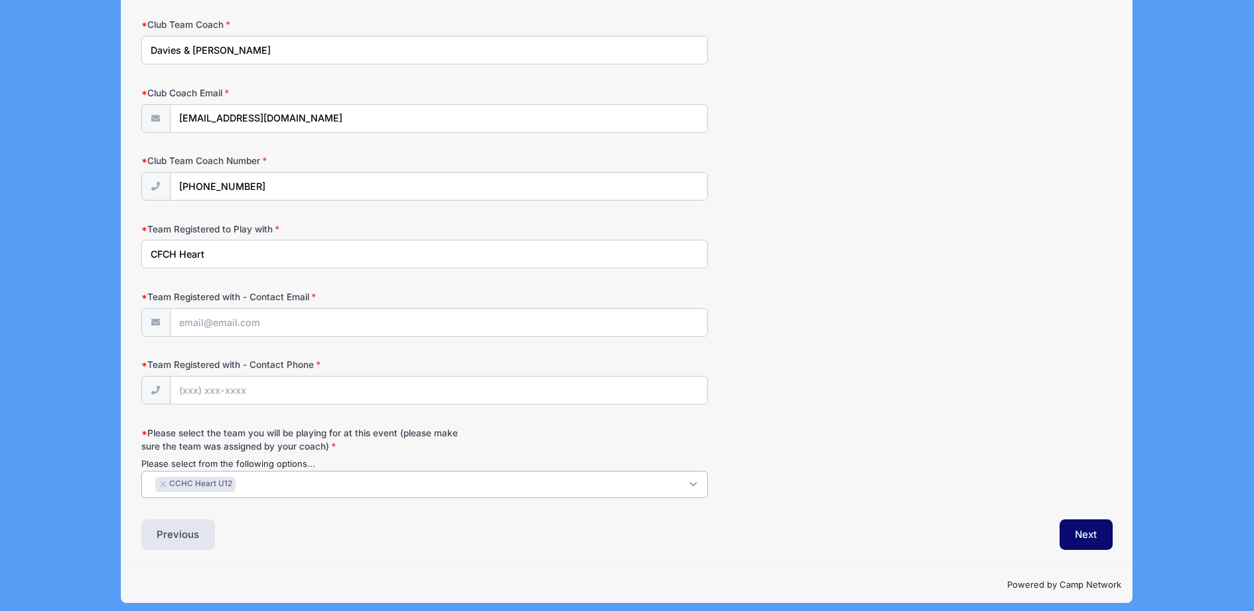
scroll to position [1362, 0]
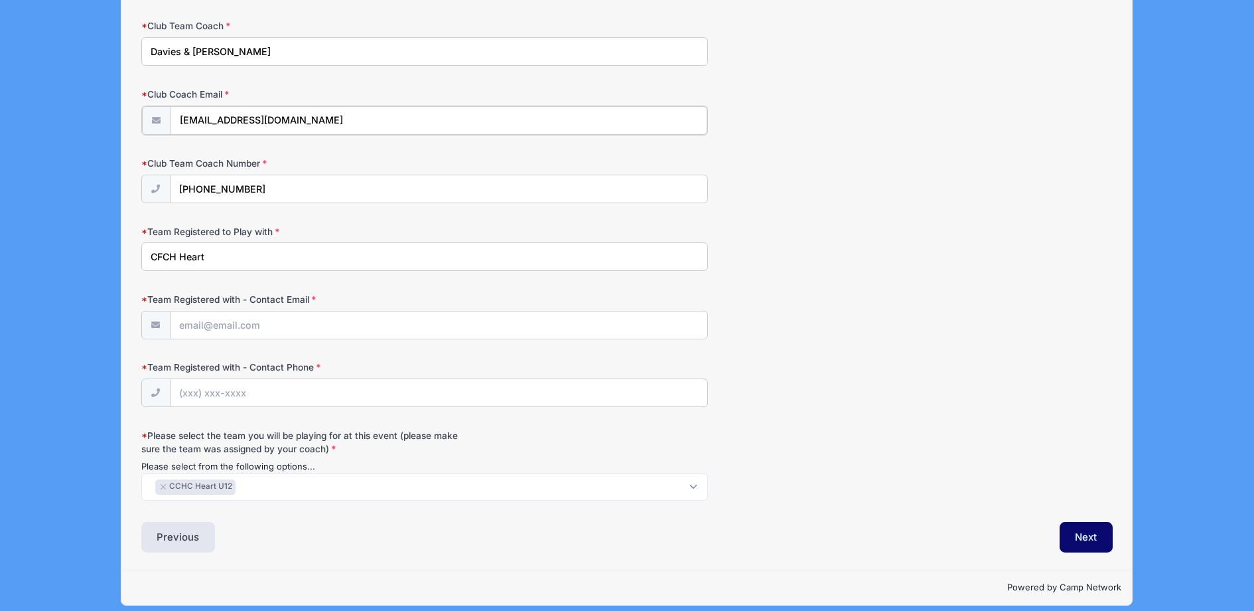
drag, startPoint x: 338, startPoint y: 114, endPoint x: 179, endPoint y: 113, distance: 159.3
click at [177, 112] on input "[EMAIL_ADDRESS][DOMAIN_NAME]" at bounding box center [439, 120] width 537 height 29
paste input "[EMAIL_ADDRESS][DOMAIN_NAME]"
type input "[EMAIL_ADDRESS][DOMAIN_NAME]"
drag, startPoint x: 252, startPoint y: 181, endPoint x: 173, endPoint y: 182, distance: 79.0
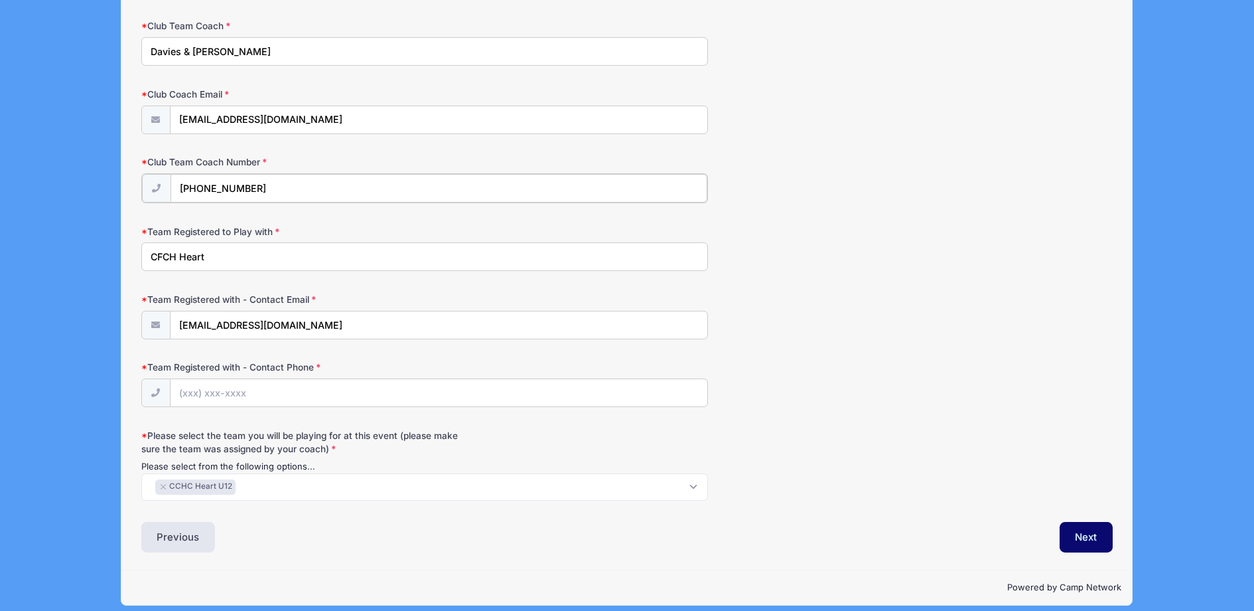
click at [173, 182] on input "[PHONE_NUMBER]" at bounding box center [439, 188] width 537 height 29
paste input "[PHONE_NUMBER]"
type input "[PHONE_NUMBER]"
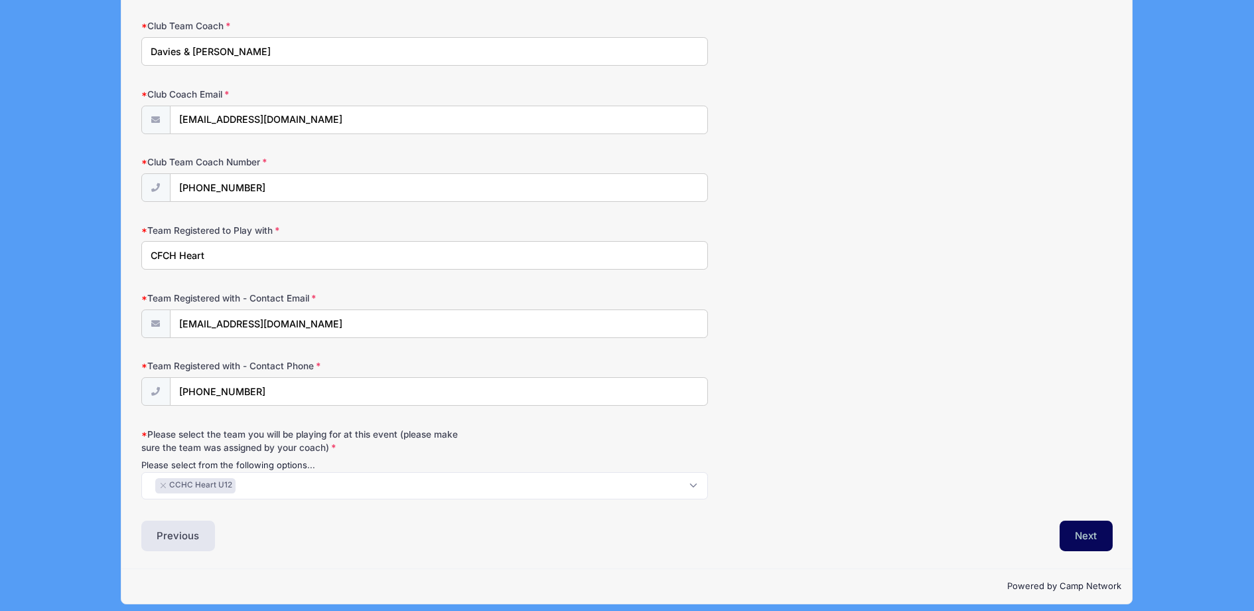
click at [1090, 526] on button "Next" at bounding box center [1087, 535] width 54 height 31
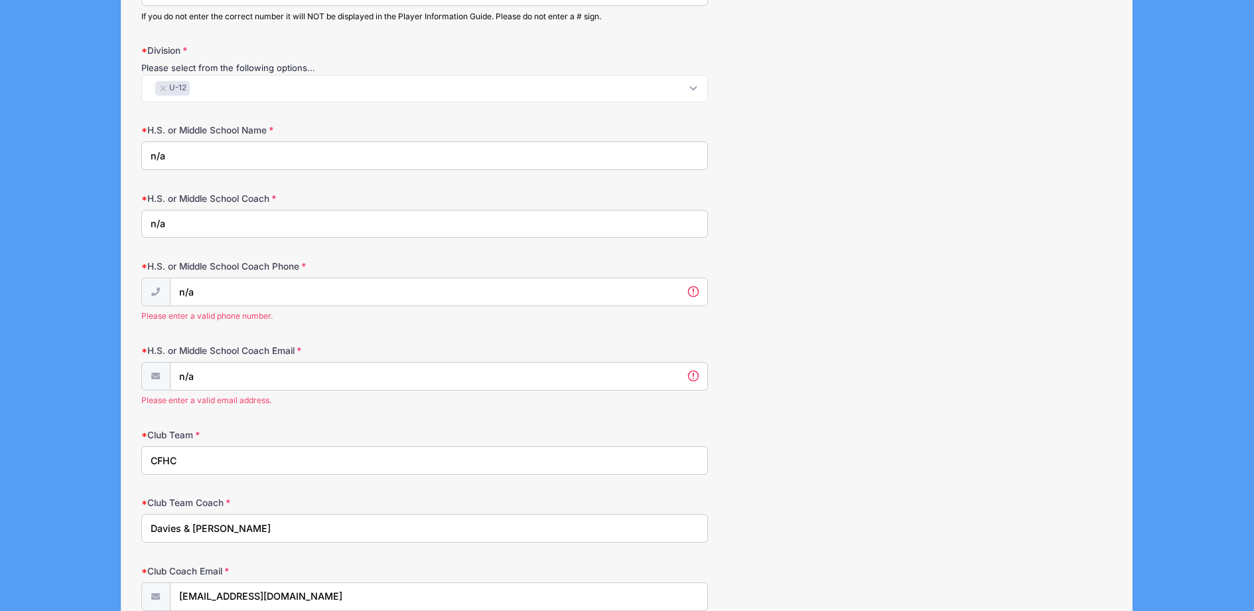
scroll to position [916, 0]
drag, startPoint x: 200, startPoint y: 286, endPoint x: 173, endPoint y: 292, distance: 27.9
click at [173, 292] on input "n/a" at bounding box center [439, 294] width 537 height 29
paste input "[PHONE_NUMBER]"
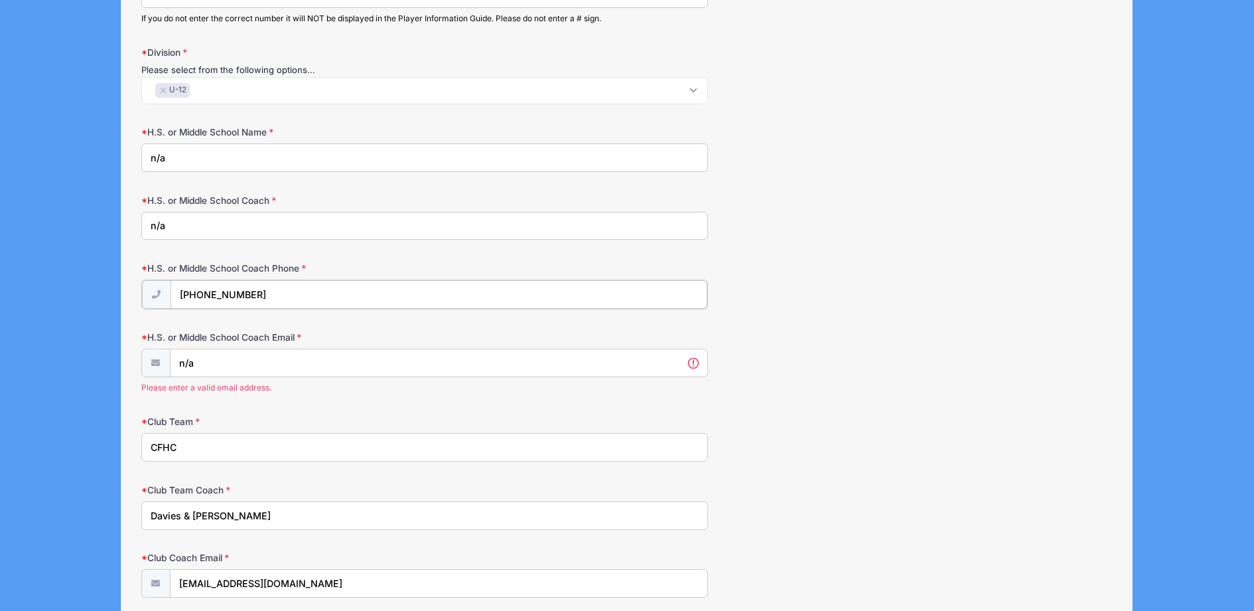
type input "[PHONE_NUMBER]"
drag, startPoint x: 192, startPoint y: 357, endPoint x: 178, endPoint y: 358, distance: 14.0
click at [179, 358] on input "n/a" at bounding box center [439, 362] width 537 height 29
drag, startPoint x: 199, startPoint y: 360, endPoint x: 177, endPoint y: 358, distance: 22.7
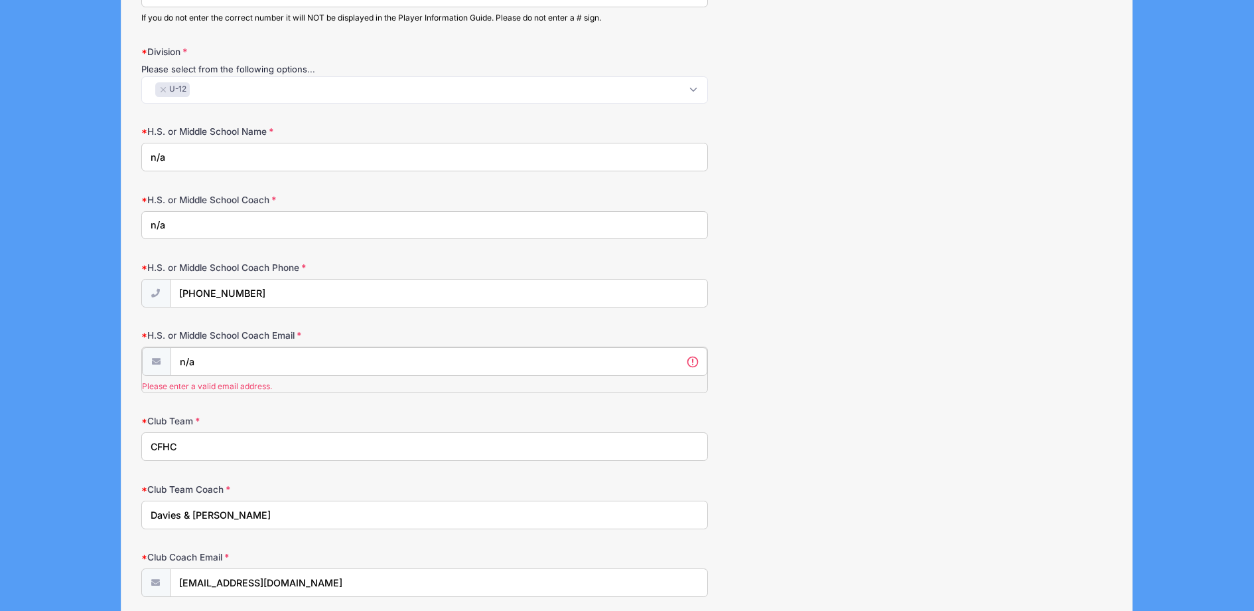
click at [177, 358] on input "n/a" at bounding box center [439, 361] width 537 height 29
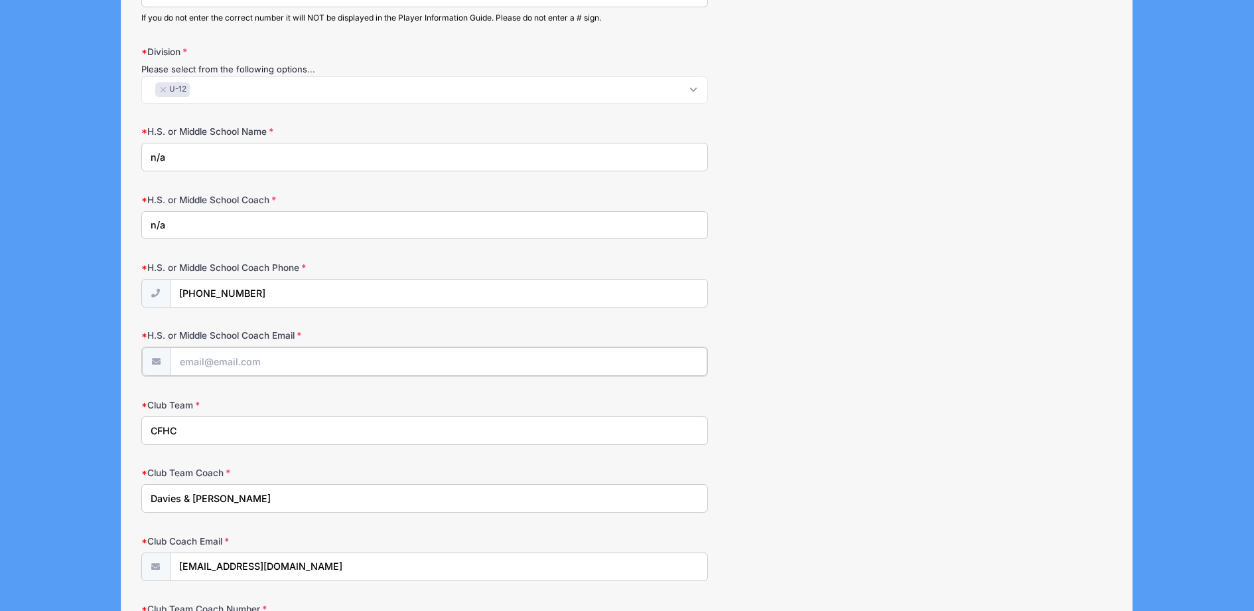
paste input "[EMAIL_ADDRESS][DOMAIN_NAME]"
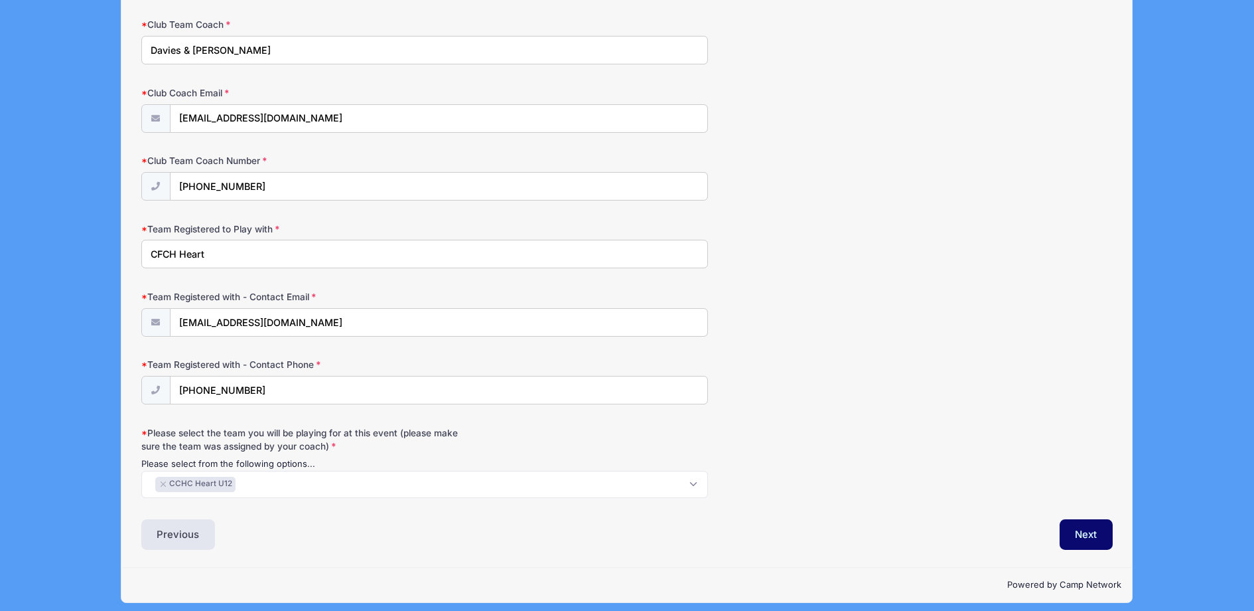
scroll to position [1364, 0]
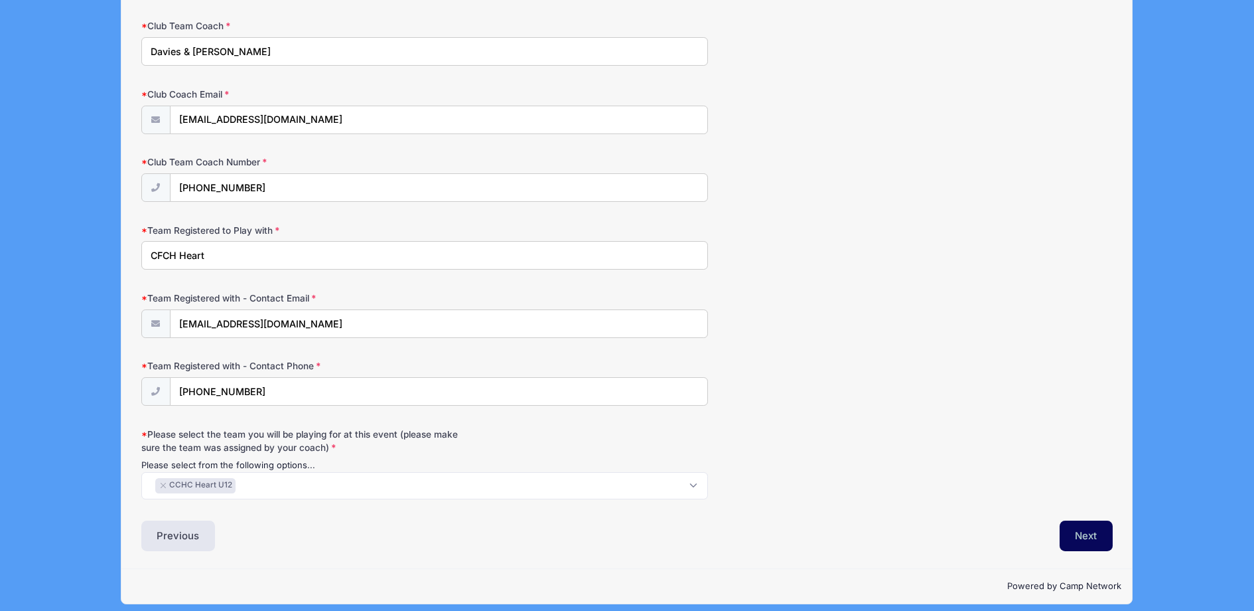
type input "[EMAIL_ADDRESS][DOMAIN_NAME]"
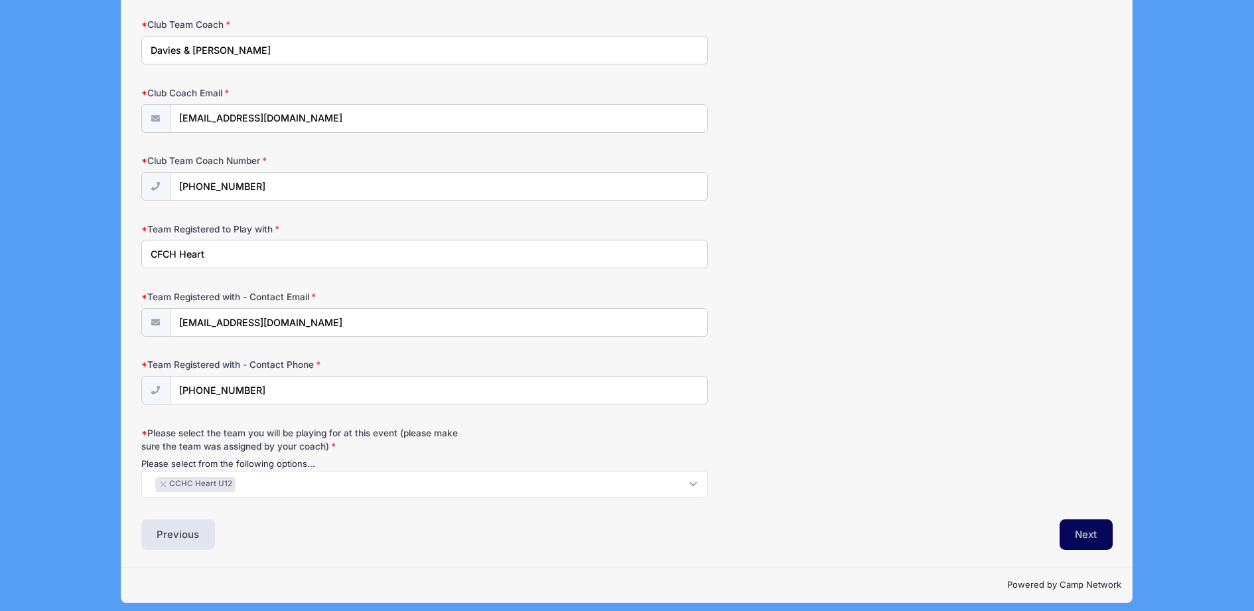
click at [1091, 524] on button "Next" at bounding box center [1087, 534] width 54 height 31
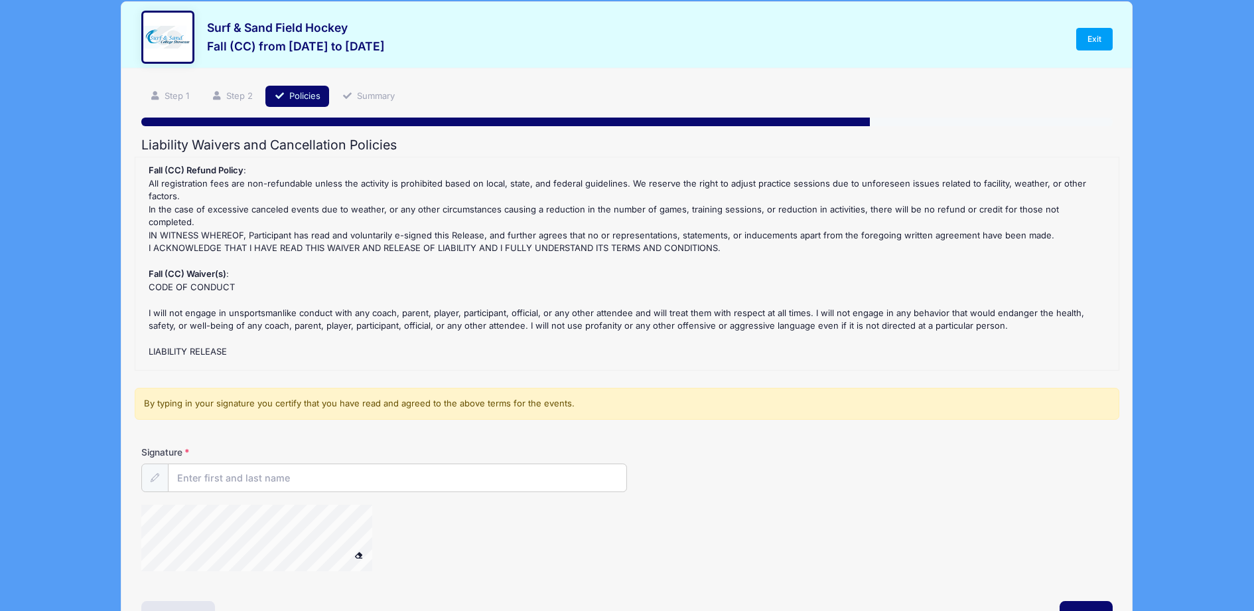
scroll to position [0, 0]
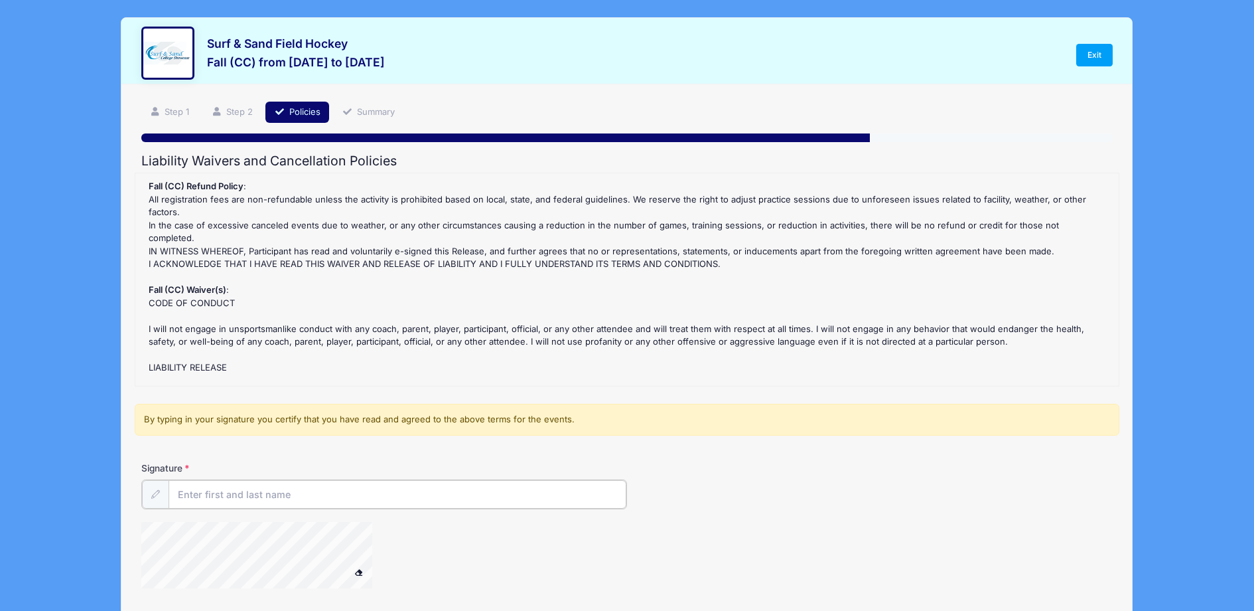
click at [186, 493] on input "Signature" at bounding box center [398, 494] width 458 height 29
type input "[PERSON_NAME]"
drag, startPoint x: 557, startPoint y: 581, endPoint x: 462, endPoint y: 540, distance: 103.4
click at [556, 581] on div at bounding box center [465, 555] width 648 height 70
click at [439, 524] on div at bounding box center [465, 555] width 648 height 70
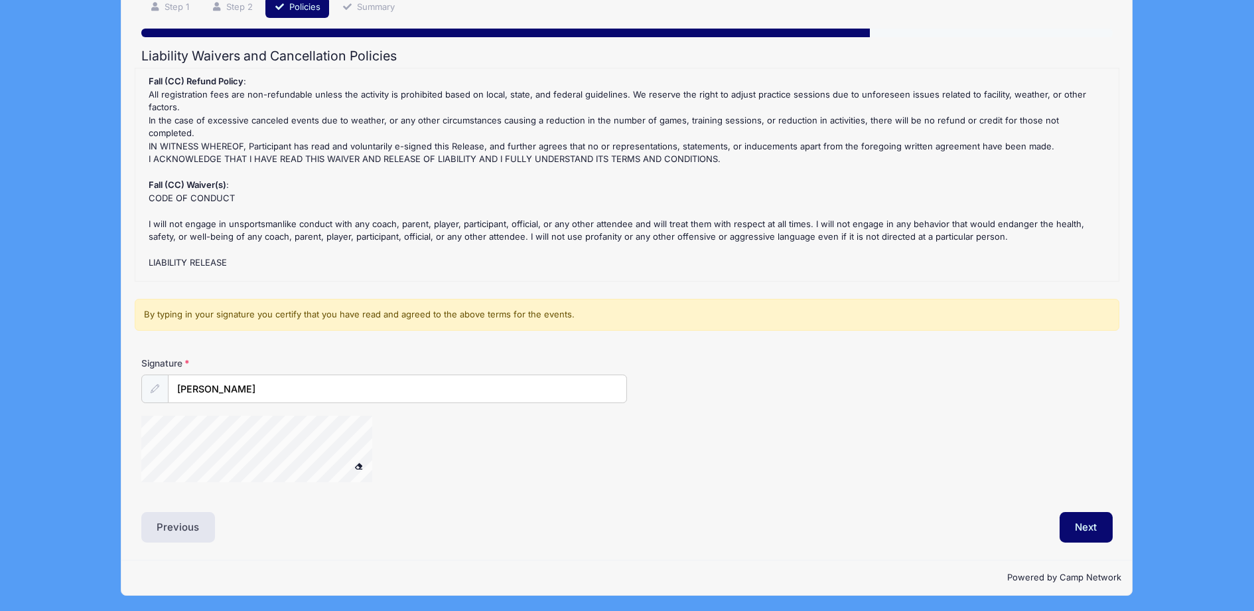
scroll to position [104, 0]
click at [1087, 522] on button "Next" at bounding box center [1087, 527] width 54 height 31
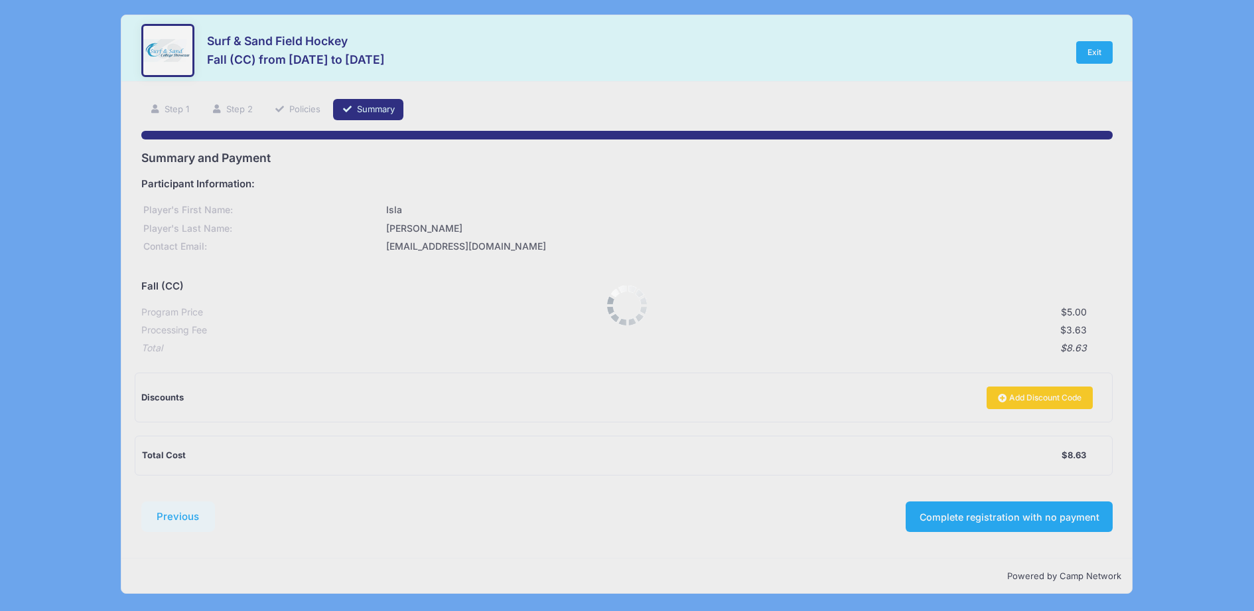
scroll to position [0, 0]
